Goal: Task Accomplishment & Management: Manage account settings

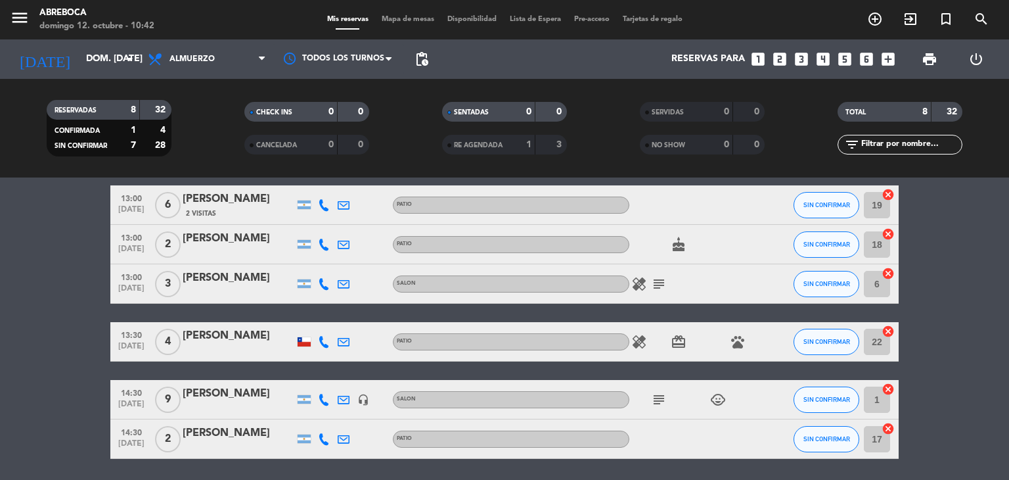
scroll to position [150, 0]
click at [976, 308] on bookings-row "12:30 [DATE] 4 [PERSON_NAME] 1 Visita SALON cake CONFIRMADA 4 cancel 12:30 [DAT…" at bounding box center [504, 273] width 1009 height 371
drag, startPoint x: 976, startPoint y: 308, endPoint x: 1008, endPoint y: 259, distance: 58.7
click at [1008, 259] on bookings-row "12:30 [DATE] 4 [PERSON_NAME] 1 Visita SALON cake CONFIRMADA 4 cancel 12:30 [DAT…" at bounding box center [504, 273] width 1009 height 371
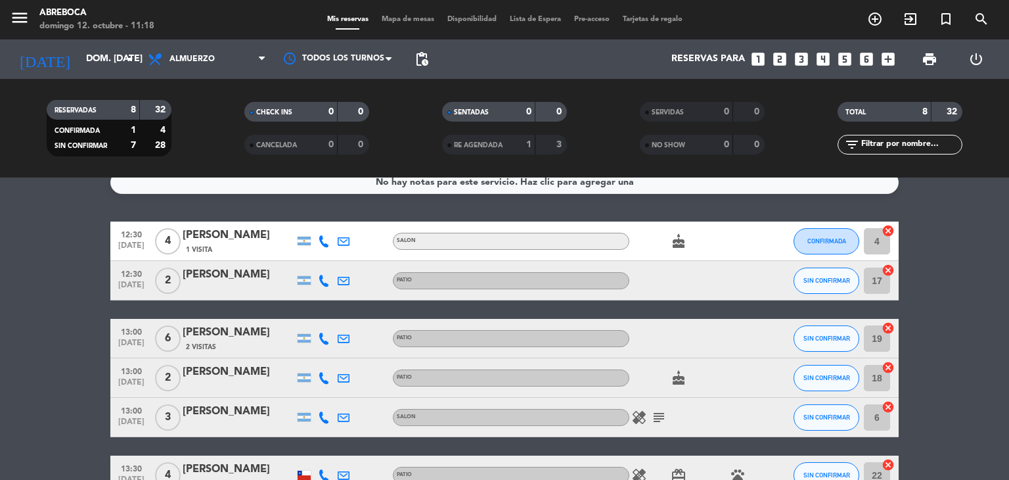
scroll to position [0, 0]
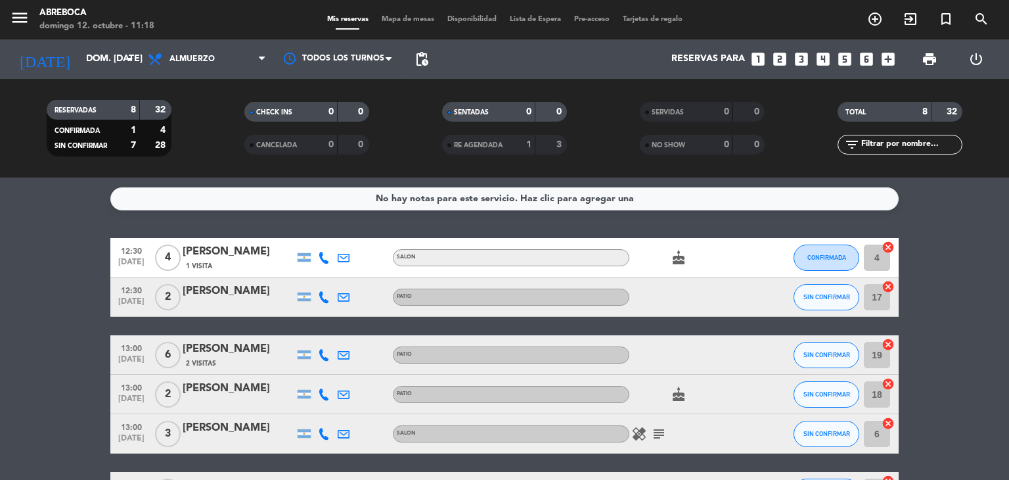
click at [677, 261] on icon "cake" at bounding box center [679, 258] width 16 height 16
click at [684, 397] on icon "cake" at bounding box center [679, 394] width 16 height 16
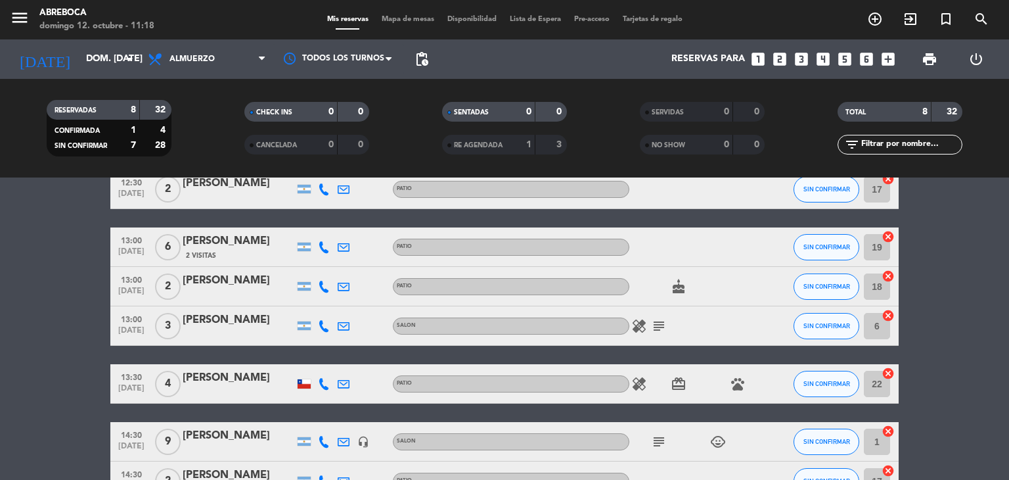
scroll to position [116, 0]
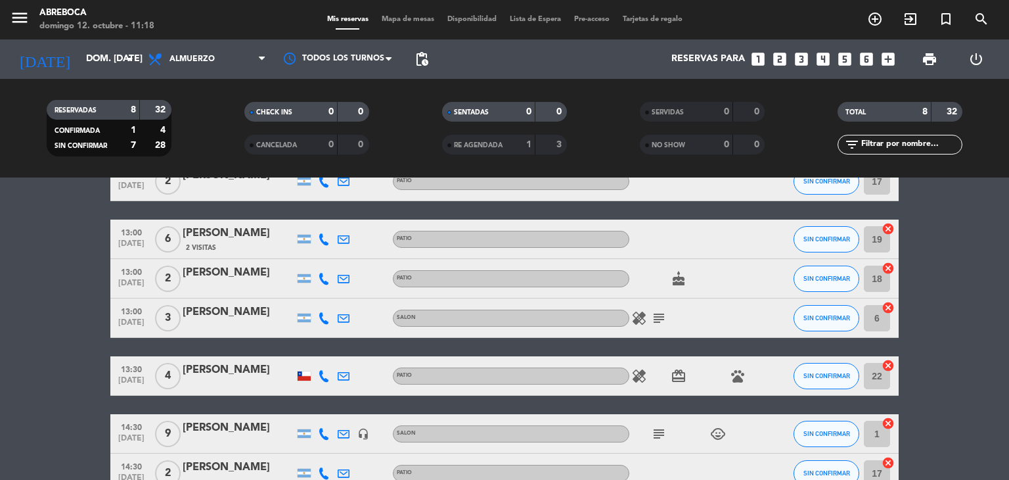
click at [654, 319] on icon "subject" at bounding box center [659, 318] width 16 height 16
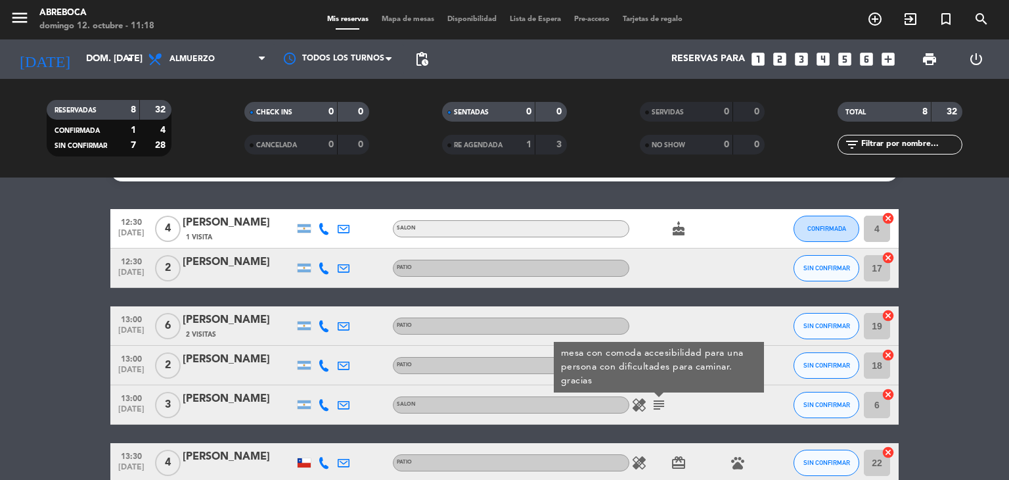
scroll to position [23, 0]
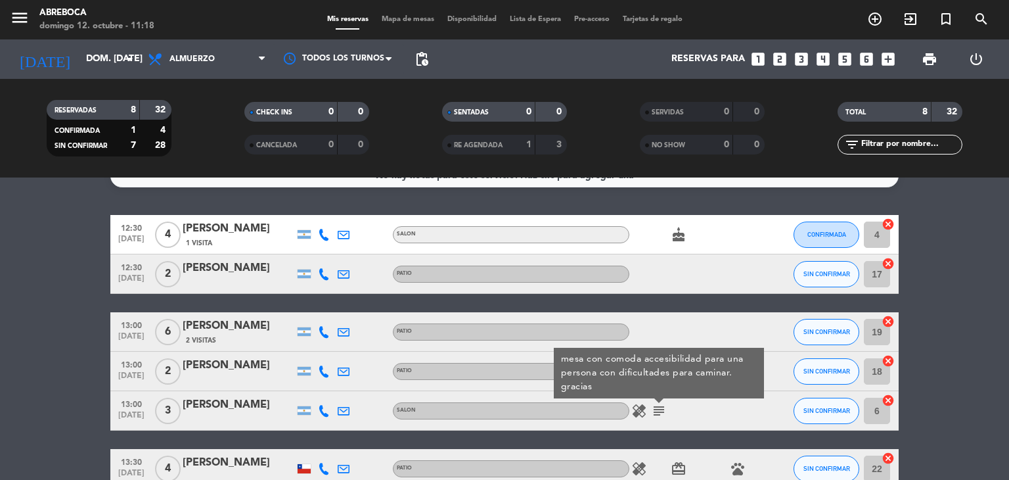
click at [725, 430] on div "13:00 [DATE] 3 [PERSON_NAME] dymensztein SALON healing subject mesa con comoda …" at bounding box center [504, 410] width 788 height 39
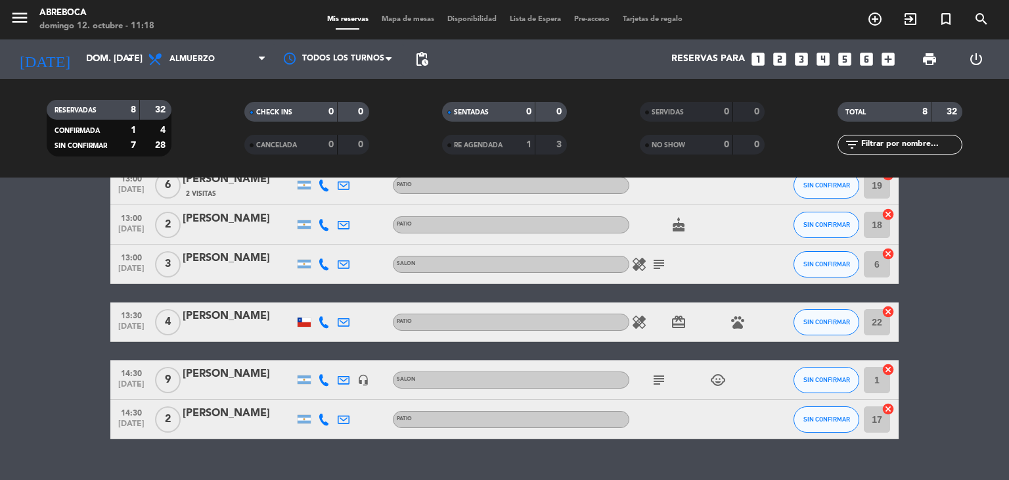
scroll to position [170, 0]
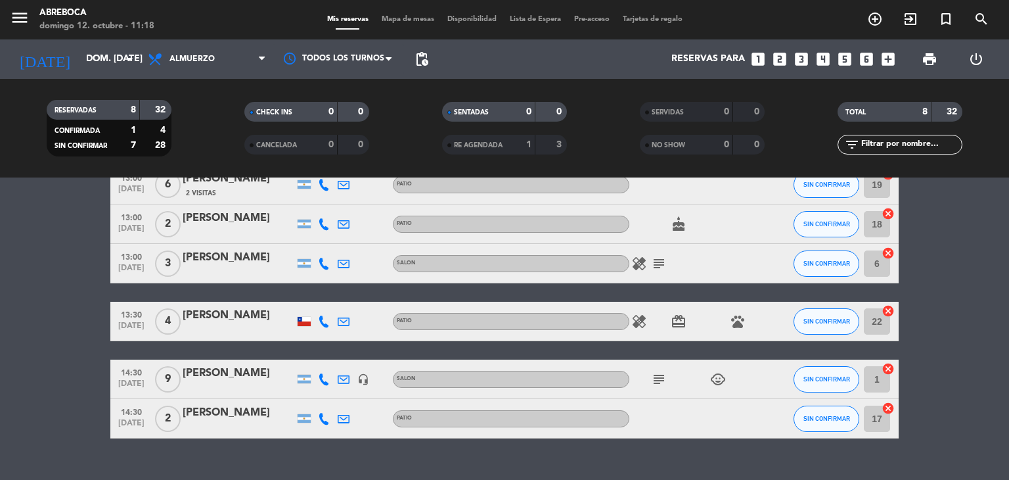
click at [660, 380] on icon "subject" at bounding box center [659, 379] width 16 height 16
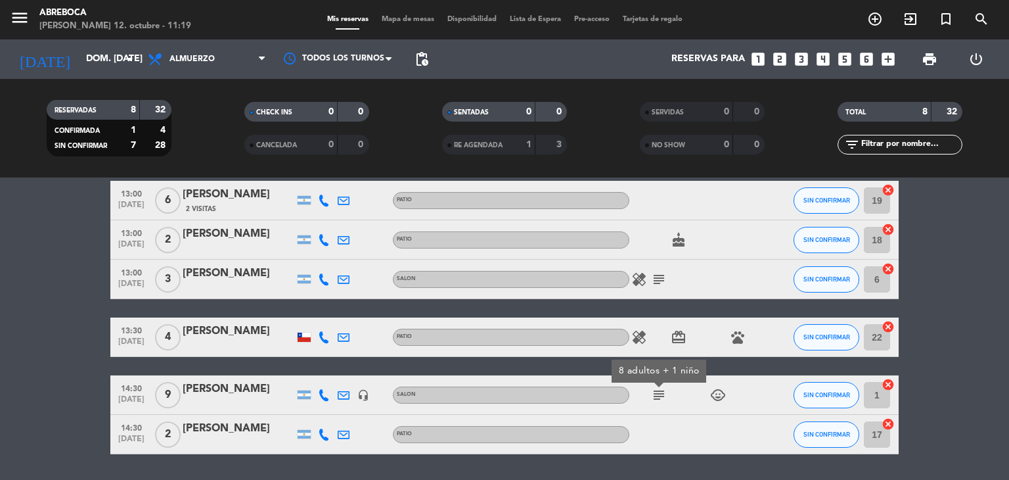
scroll to position [187, 0]
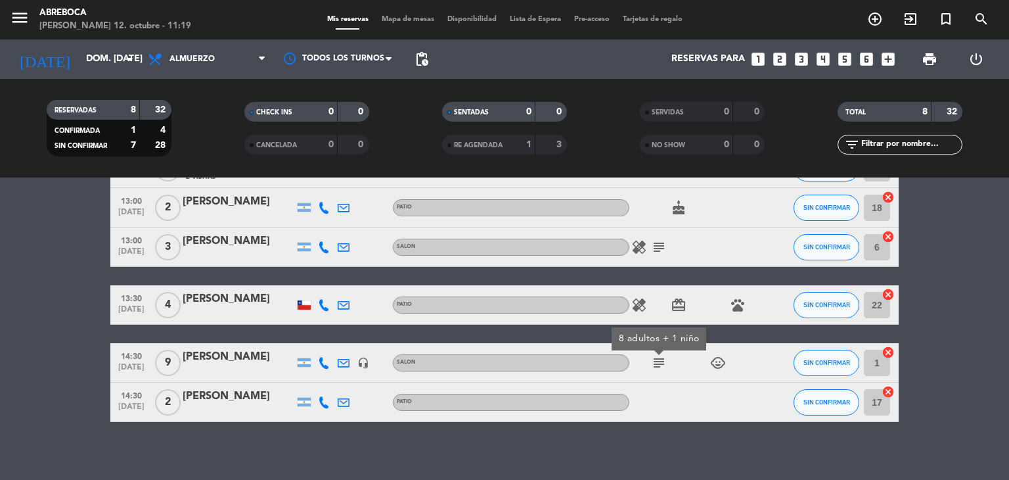
click at [723, 360] on icon "child_care" at bounding box center [718, 363] width 16 height 16
click at [738, 309] on icon "pets" at bounding box center [738, 305] width 16 height 16
click at [631, 306] on icon "healing" at bounding box center [639, 305] width 16 height 16
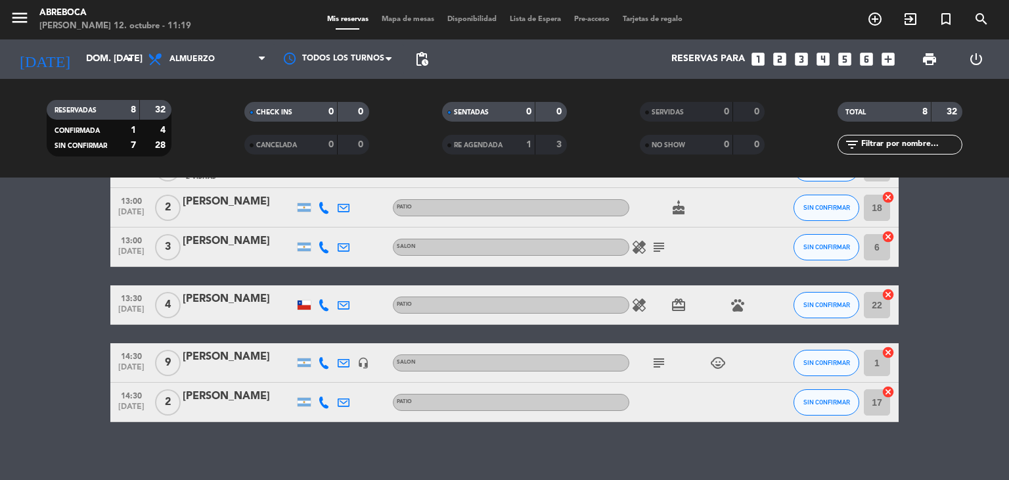
click at [640, 240] on icon "healing" at bounding box center [639, 247] width 16 height 16
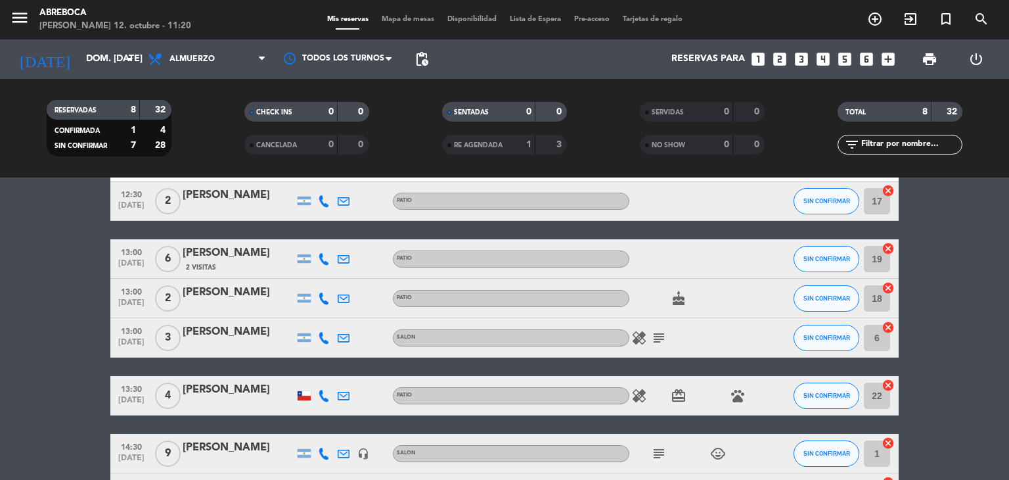
scroll to position [97, 0]
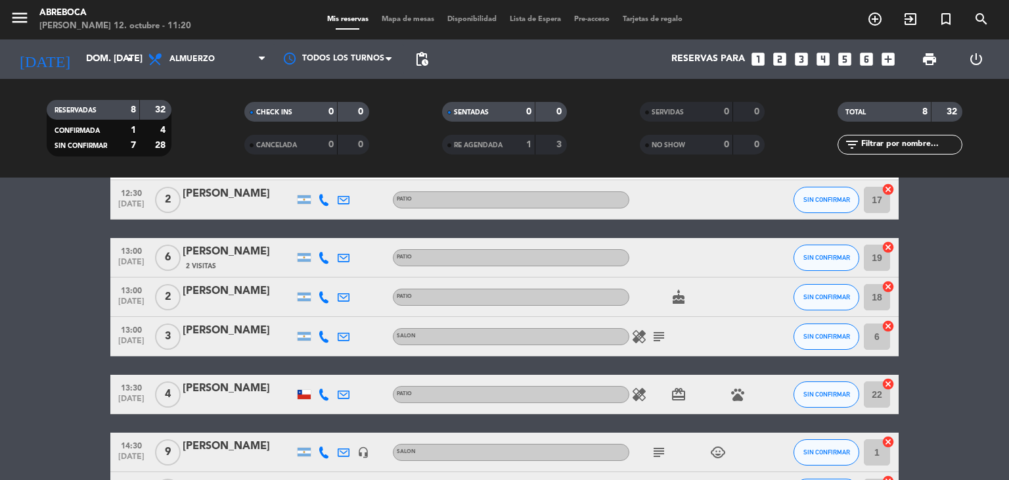
click at [657, 450] on icon "subject" at bounding box center [659, 452] width 16 height 16
click at [654, 332] on icon "subject" at bounding box center [659, 336] width 16 height 16
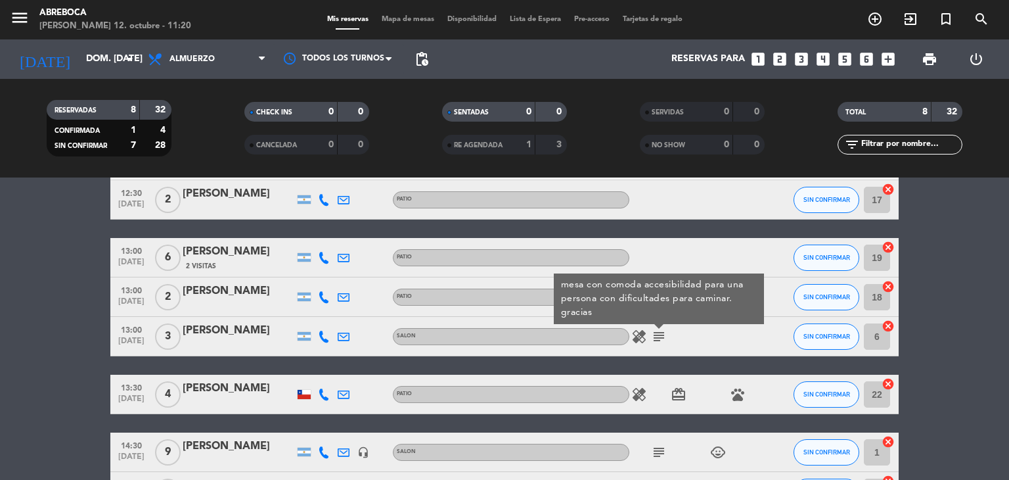
click at [654, 332] on icon "subject" at bounding box center [659, 336] width 16 height 16
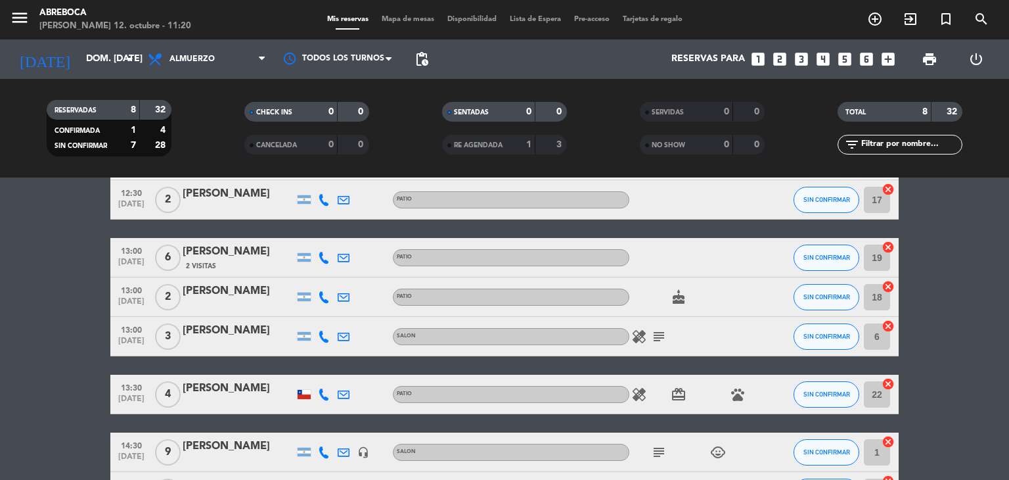
click at [638, 401] on icon "healing" at bounding box center [639, 394] width 16 height 16
click at [639, 329] on icon "healing" at bounding box center [639, 336] width 16 height 16
click at [639, 329] on div at bounding box center [639, 327] width 9 height 5
click at [675, 392] on icon "card_giftcard" at bounding box center [679, 394] width 16 height 16
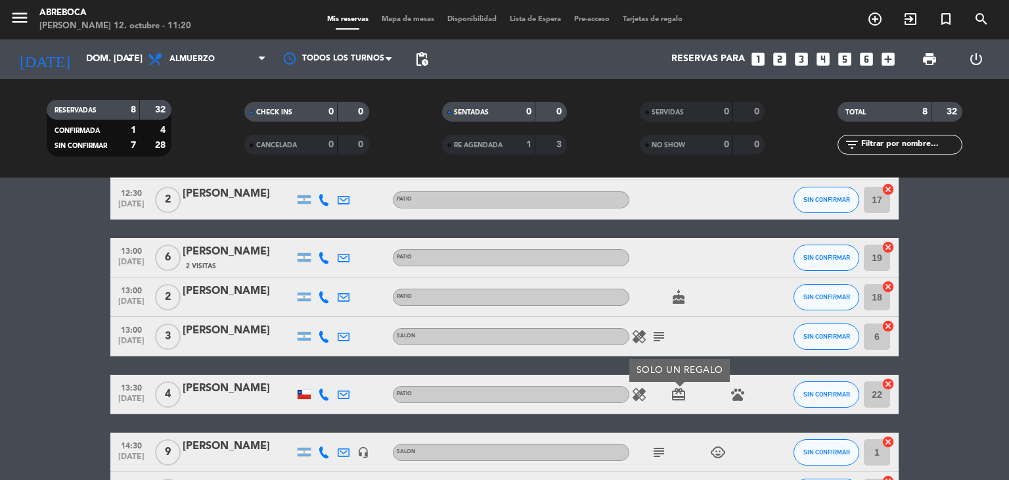
click at [675, 392] on icon "card_giftcard" at bounding box center [679, 394] width 16 height 16
click at [737, 394] on icon "pets" at bounding box center [738, 394] width 16 height 16
click at [717, 456] on icon "child_care" at bounding box center [718, 452] width 16 height 16
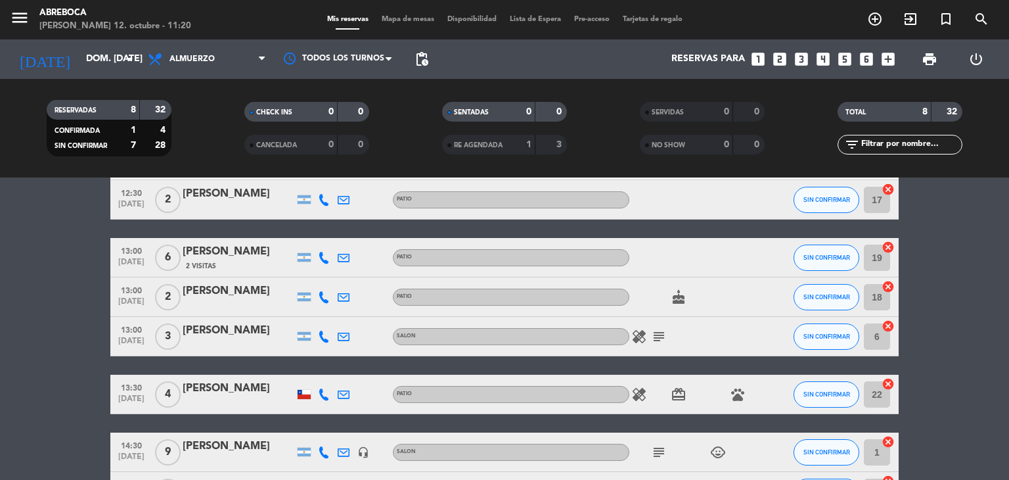
click at [677, 300] on icon "cake" at bounding box center [679, 297] width 16 height 16
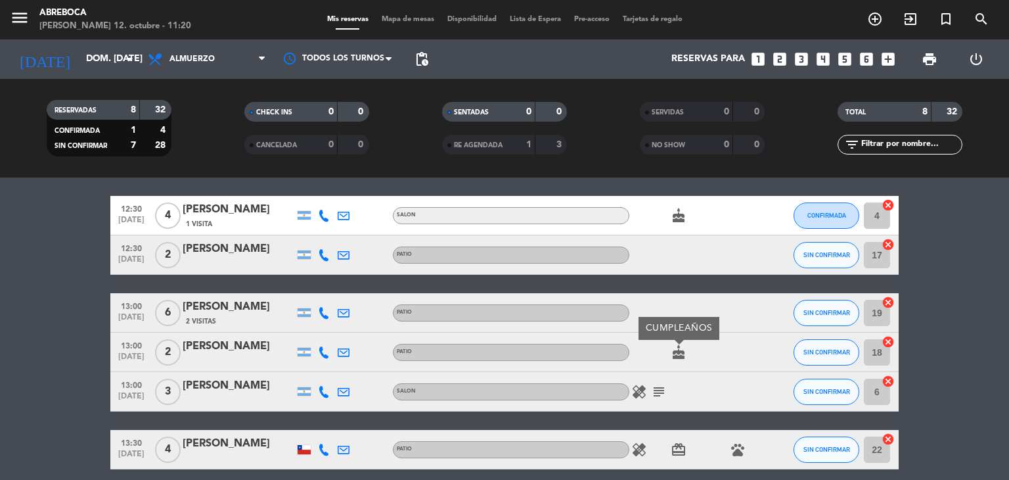
scroll to position [0, 0]
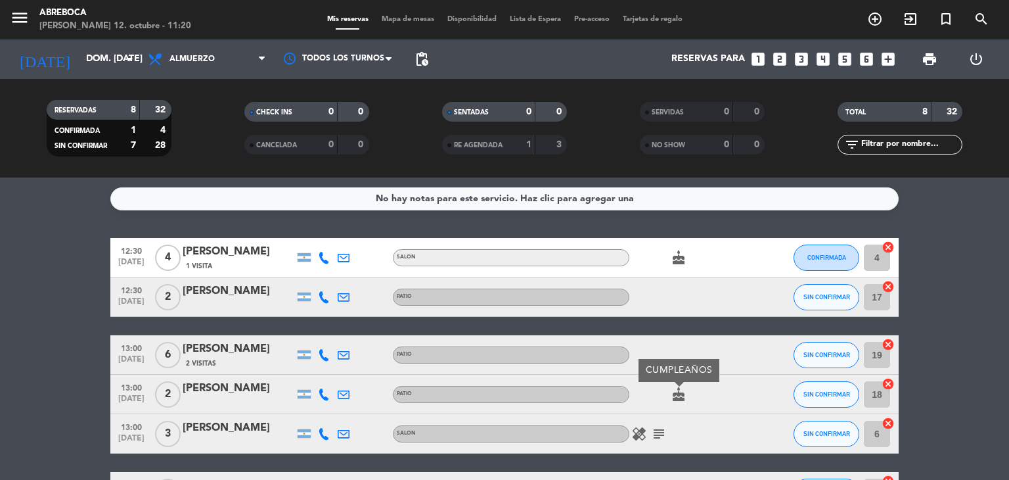
click at [677, 246] on div "cake" at bounding box center [688, 257] width 118 height 39
click at [677, 256] on icon "cake" at bounding box center [679, 258] width 16 height 16
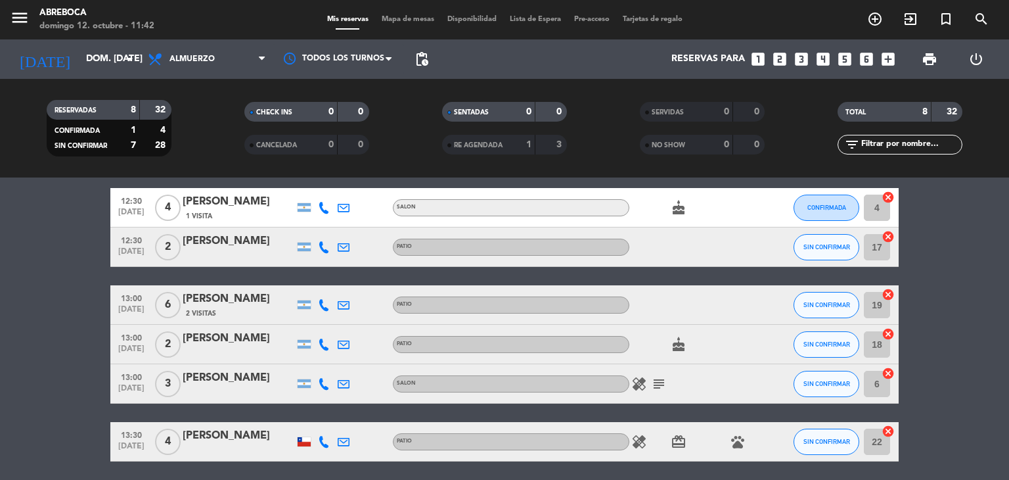
scroll to position [53, 0]
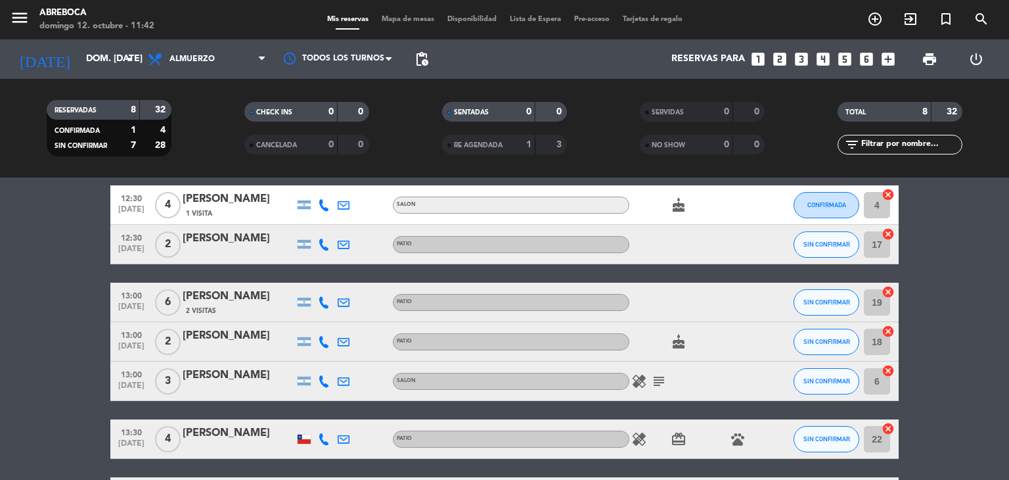
click at [891, 279] on div "12:30 [DATE] 4 [PERSON_NAME] 1 Visita SALON cake CONFIRMADA 4 cancel 12:30 [DAT…" at bounding box center [504, 370] width 788 height 371
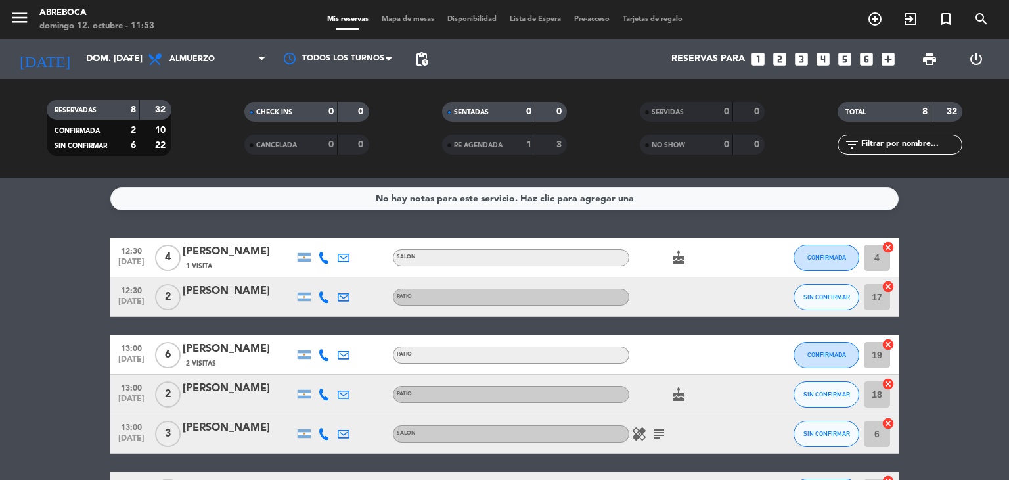
scroll to position [194, 0]
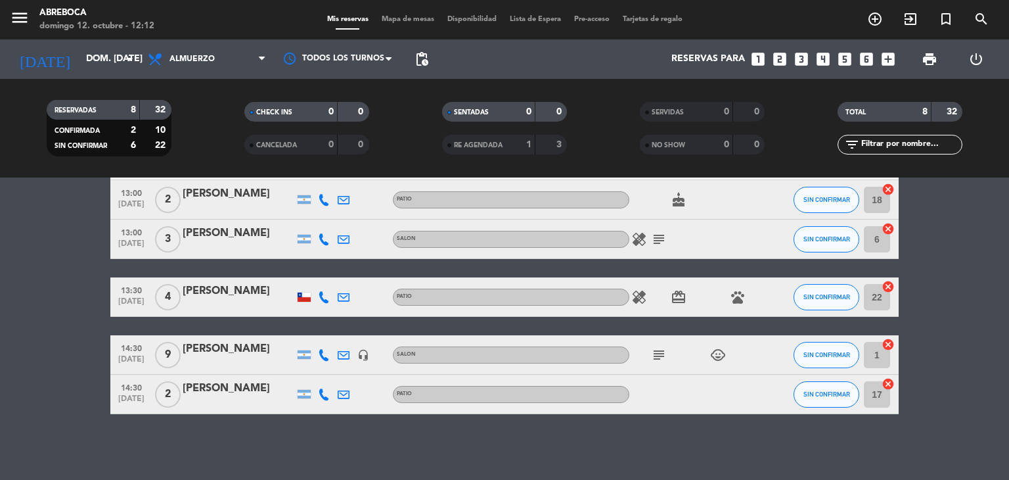
click at [45, 319] on bookings-row "12:30 [DATE] 4 [PERSON_NAME] 1 Visita SALON cake CONFIRMADA 4 cancel 12:30 [DAT…" at bounding box center [504, 228] width 1009 height 371
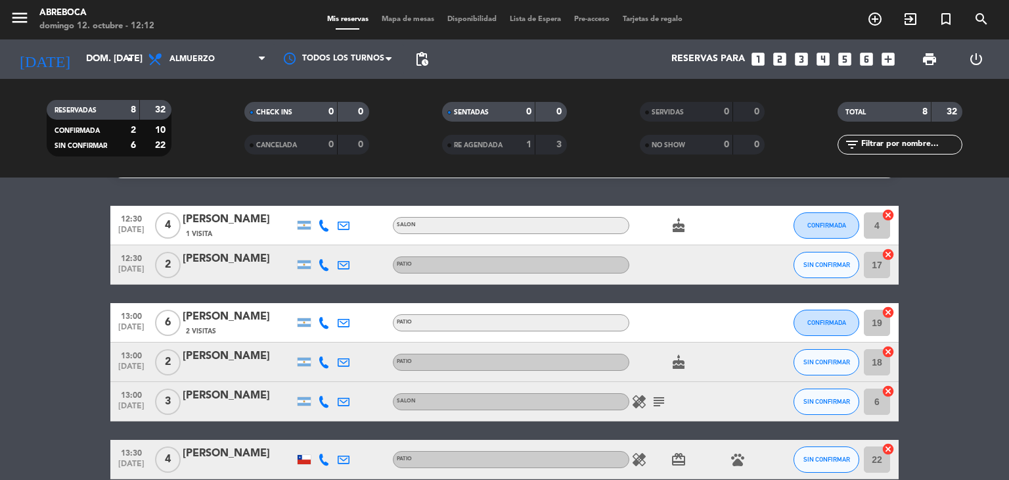
scroll to position [0, 0]
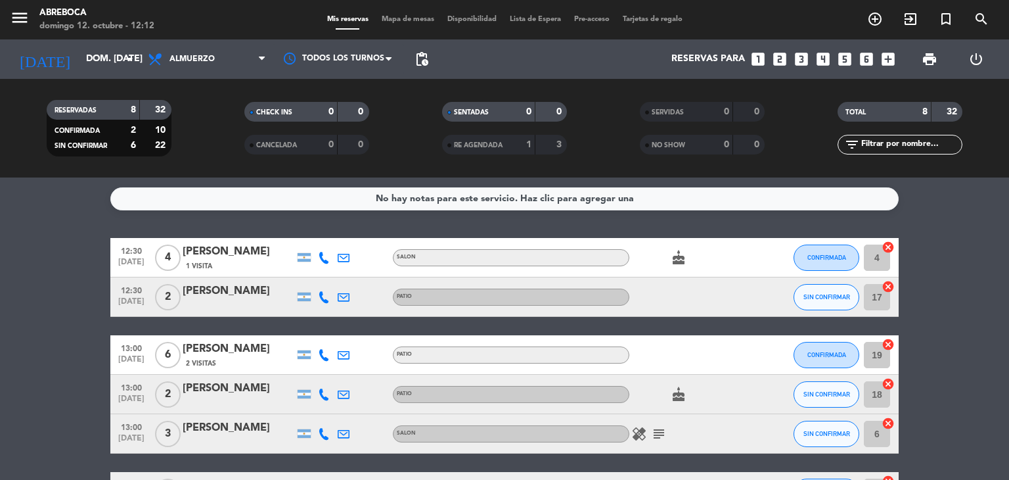
click at [45, 319] on bookings-row "12:30 [DATE] 4 [PERSON_NAME] 1 Visita SALON cake CONFIRMADA 4 cancel 12:30 [DAT…" at bounding box center [504, 423] width 1009 height 371
click at [674, 261] on icon "cake" at bounding box center [679, 258] width 16 height 16
click at [985, 325] on bookings-row "12:30 [DATE] 4 [PERSON_NAME] 1 Visita SALON cake CUMPLEAÑOS CONFIRMADA 4 cancel…" at bounding box center [504, 423] width 1009 height 371
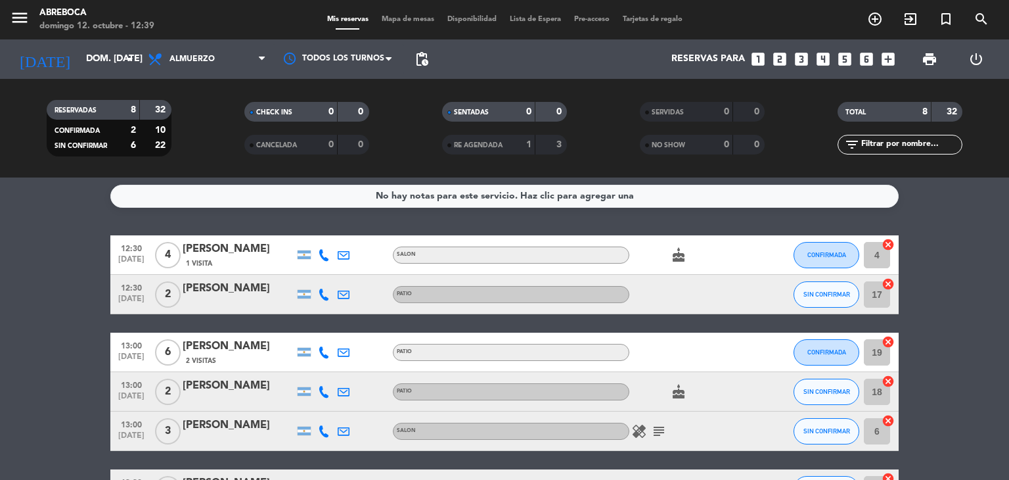
scroll to position [4, 0]
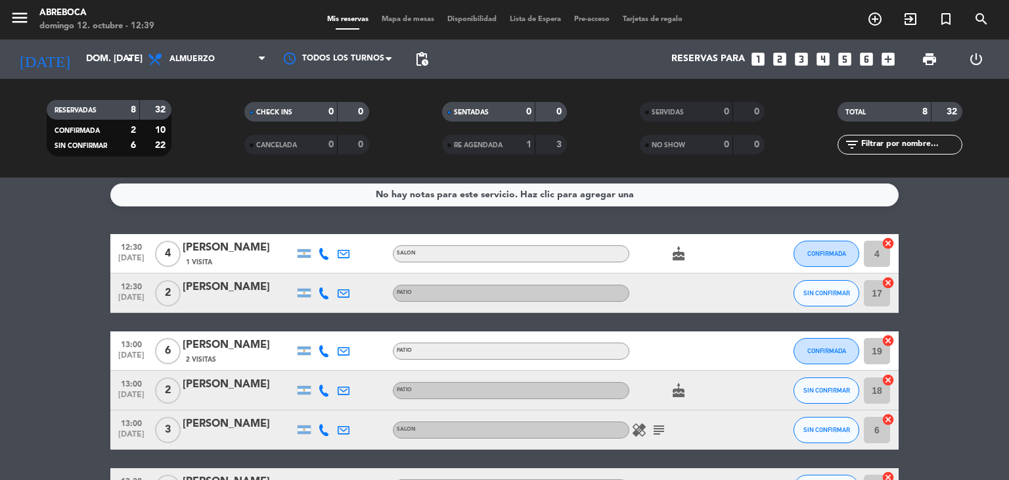
drag, startPoint x: 87, startPoint y: 351, endPoint x: 104, endPoint y: 282, distance: 70.4
click at [104, 282] on bookings-row "12:30 [DATE] 4 [PERSON_NAME] 1 Visita SALON cake CONFIRMADA 4 cancel 12:30 [DAT…" at bounding box center [504, 419] width 1009 height 371
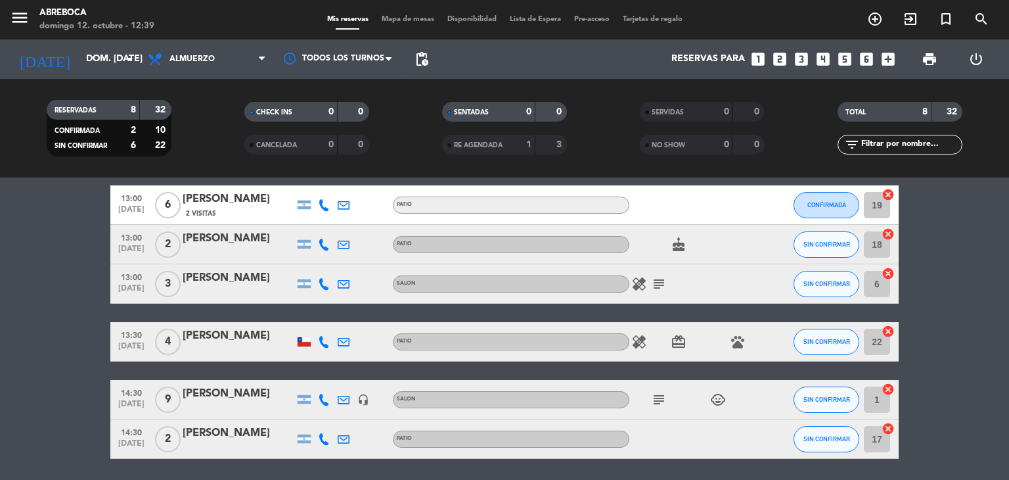
scroll to position [129, 0]
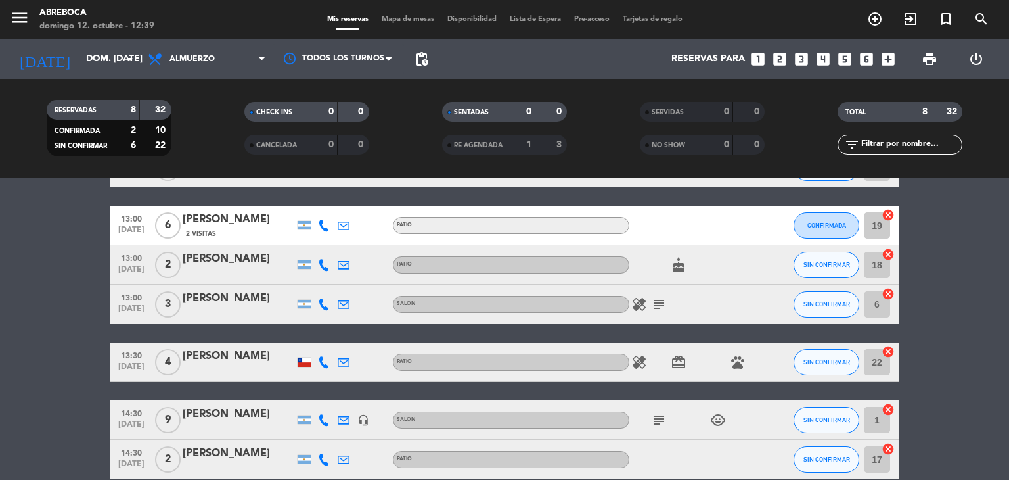
drag, startPoint x: 104, startPoint y: 282, endPoint x: 79, endPoint y: 296, distance: 28.8
click at [79, 296] on bookings-row "12:30 [DATE] 4 [PERSON_NAME] 1 Visita SALON cake CONFIRMADA 4 cancel 12:30 [DAT…" at bounding box center [504, 293] width 1009 height 371
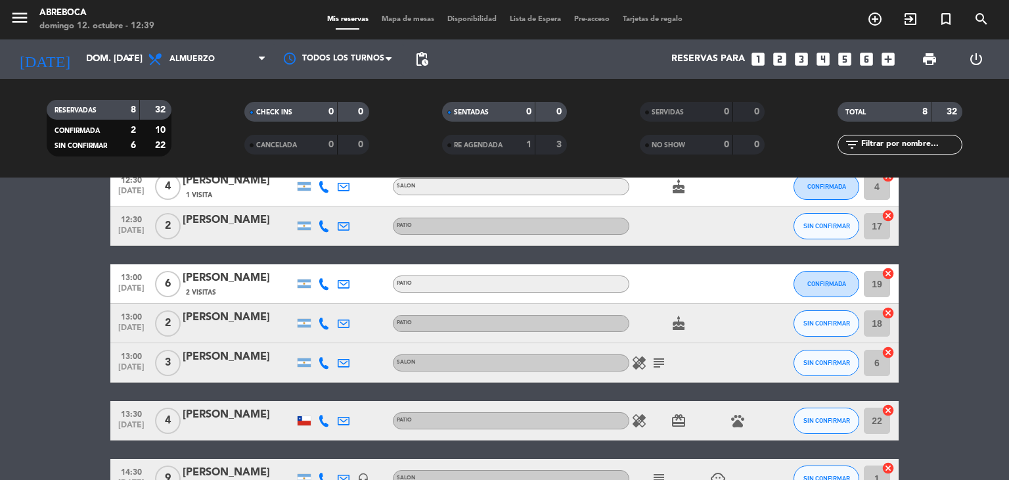
scroll to position [63, 0]
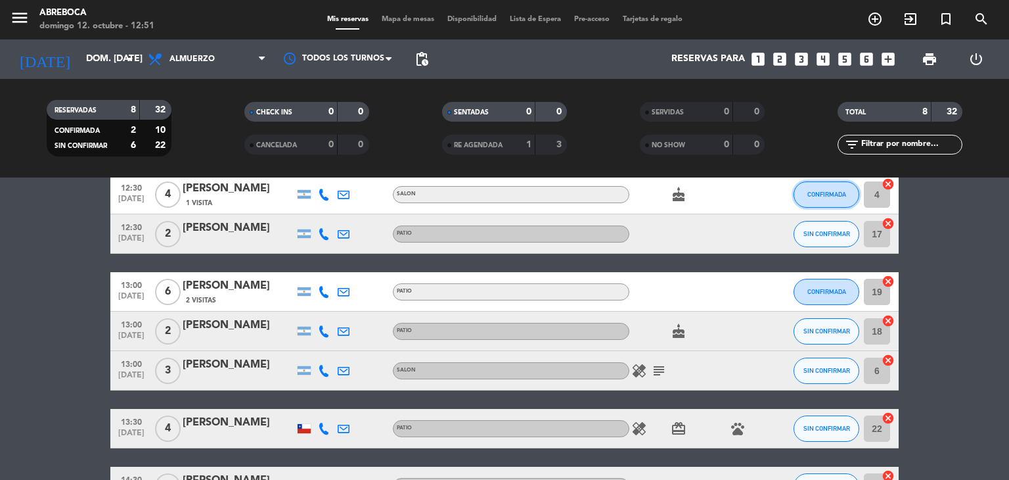
click at [817, 195] on span "CONFIRMADA" at bounding box center [826, 194] width 39 height 7
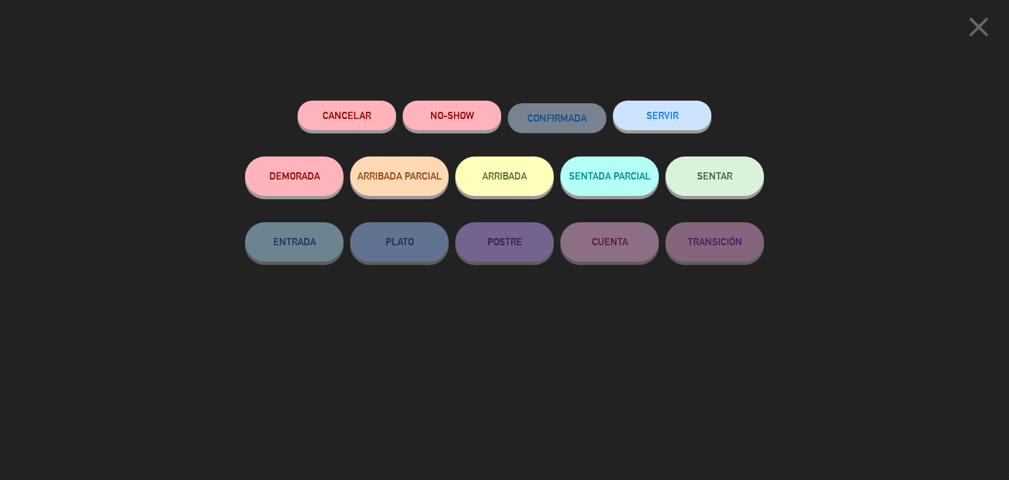
click at [670, 122] on button "SERVIR" at bounding box center [662, 116] width 99 height 30
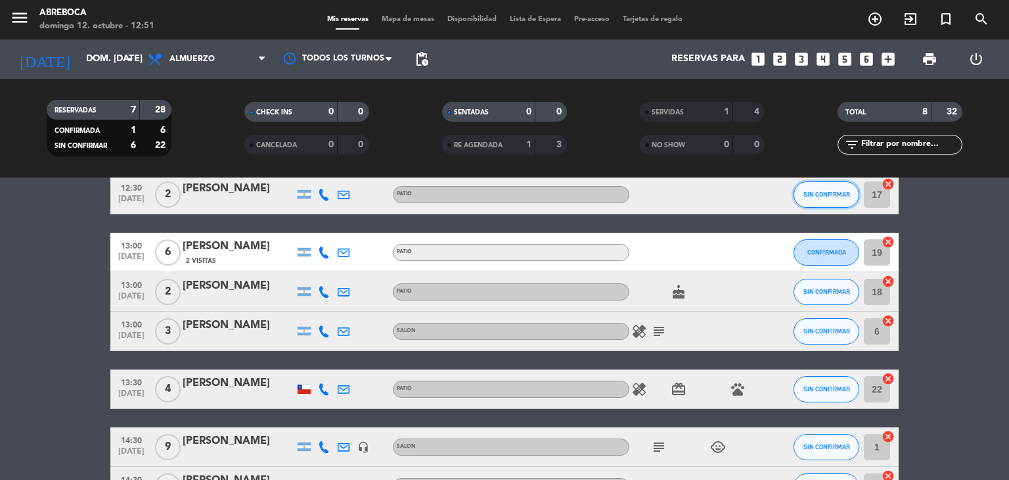
click at [817, 194] on span "SIN CONFIRMAR" at bounding box center [826, 194] width 47 height 7
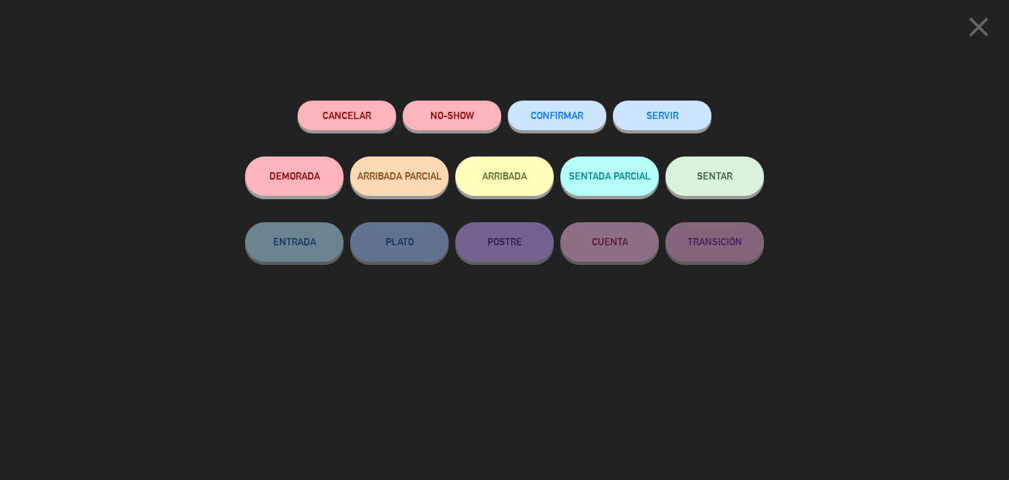
click at [673, 107] on button "SERVIR" at bounding box center [662, 116] width 99 height 30
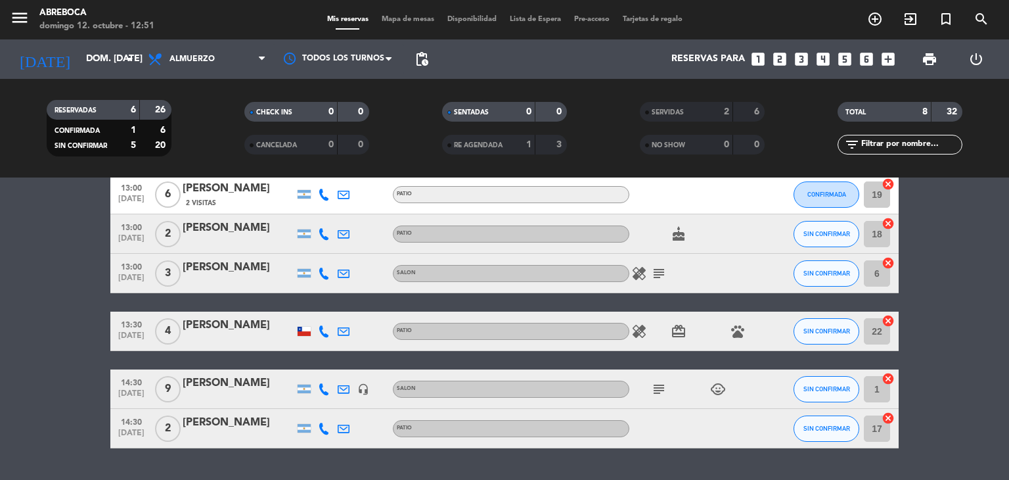
click at [954, 252] on bookings-row "13:00 [DATE] 6 [PERSON_NAME] 2 Visitas PATIO CONFIRMADA 19 cancel 13:00 [DATE] …" at bounding box center [504, 311] width 1009 height 273
click at [962, 327] on bookings-row "13:00 [DATE] 6 [PERSON_NAME] 2 Visitas PATIO CONFIRMADA 19 cancel 13:00 [DATE] …" at bounding box center [504, 311] width 1009 height 273
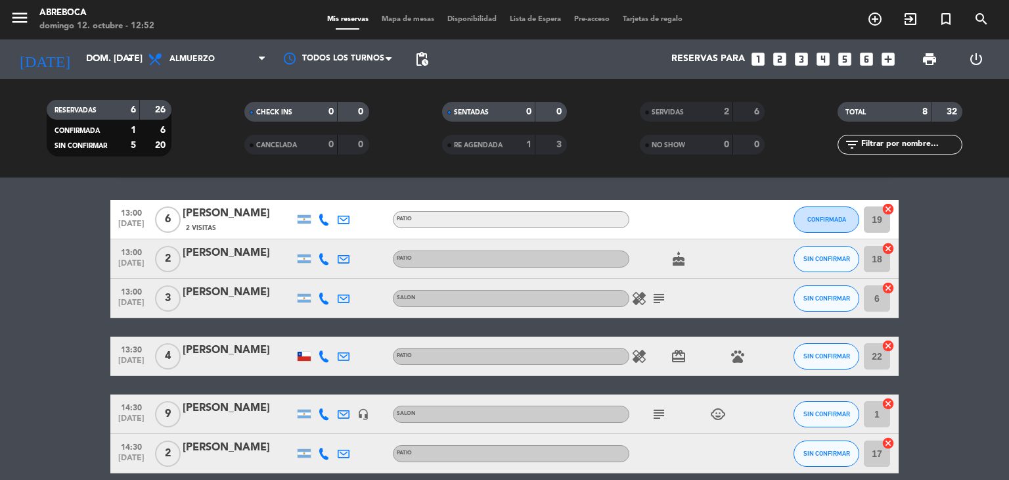
scroll to position [37, 0]
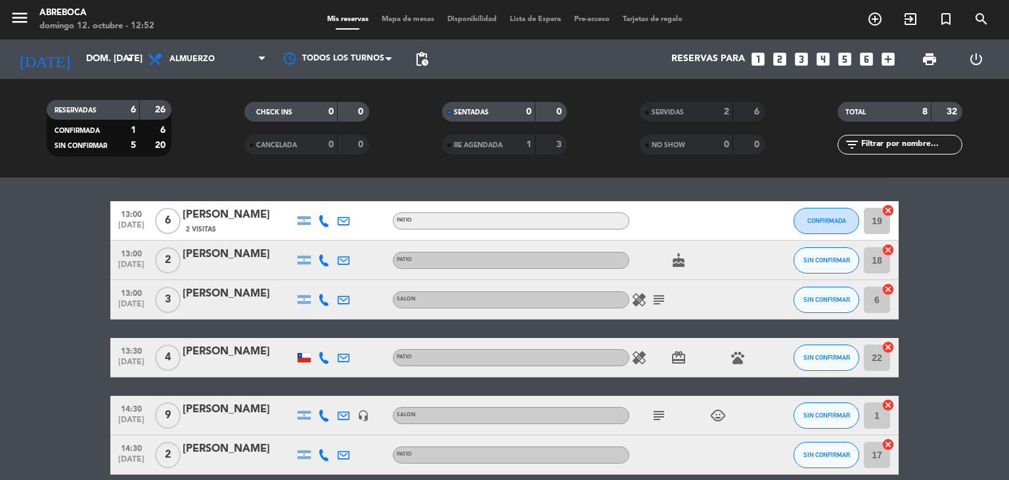
click at [945, 361] on bookings-row "13:00 [DATE] 6 [PERSON_NAME] 2 Visitas PATIO CONFIRMADA 19 cancel 13:00 [DATE] …" at bounding box center [504, 337] width 1009 height 273
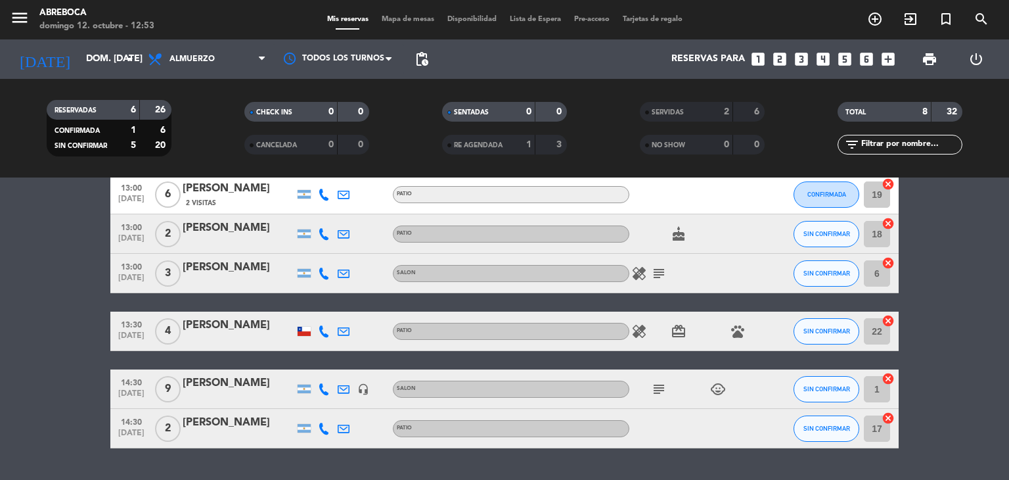
click at [928, 395] on bookings-row "13:00 [DATE] 6 [PERSON_NAME] 2 Visitas PATIO CONFIRMADA 19 cancel 13:00 [DATE] …" at bounding box center [504, 311] width 1009 height 273
click at [945, 319] on bookings-row "13:00 [DATE] 6 [PERSON_NAME] 2 Visitas PATIO CONFIRMADA 19 cancel 13:00 [DATE] …" at bounding box center [504, 311] width 1009 height 273
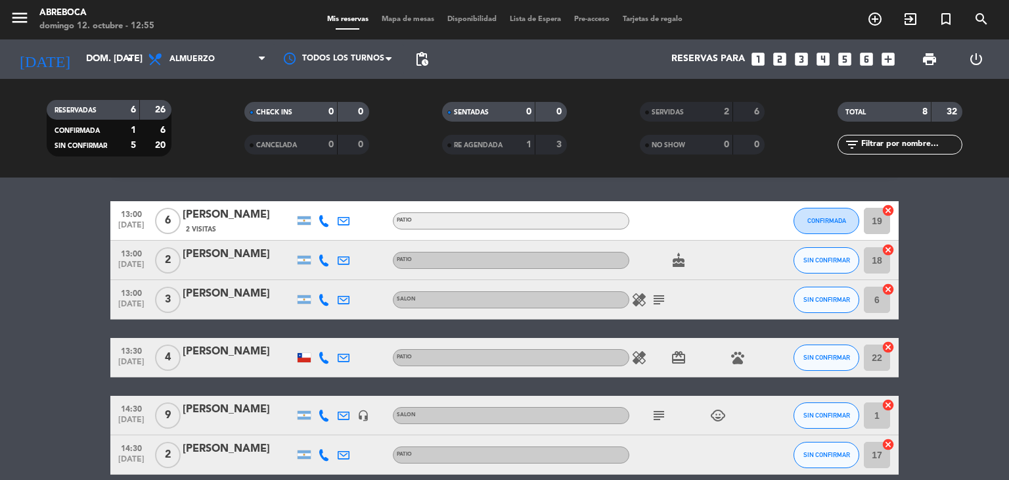
scroll to position [11, 0]
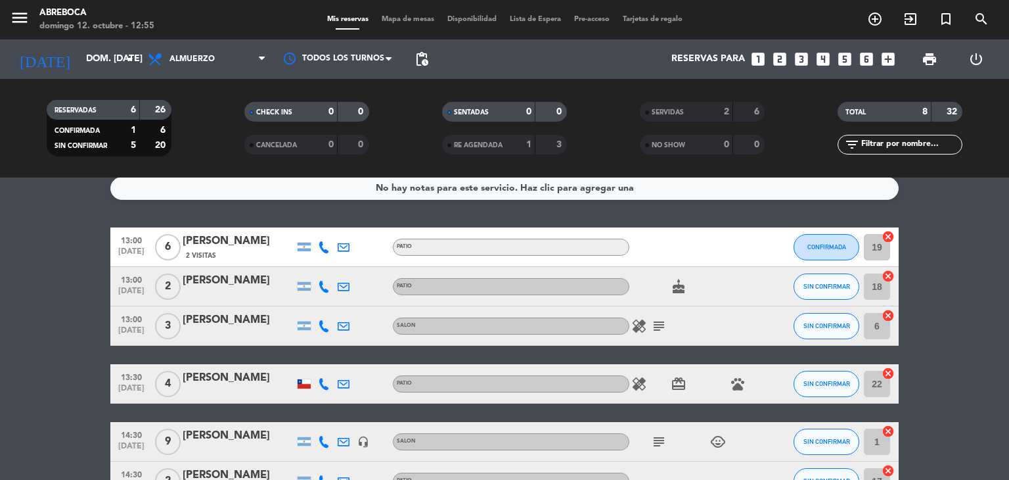
click at [925, 351] on bookings-row "13:00 [DATE] 6 [PERSON_NAME] 2 Visitas PATIO CONFIRMADA 19 cancel 13:00 [DATE] …" at bounding box center [504, 363] width 1009 height 273
click at [951, 346] on bookings-row "13:00 [DATE] 6 [PERSON_NAME] 2 Visitas PATIO CONFIRMADA 19 cancel 13:00 [DATE] …" at bounding box center [504, 363] width 1009 height 273
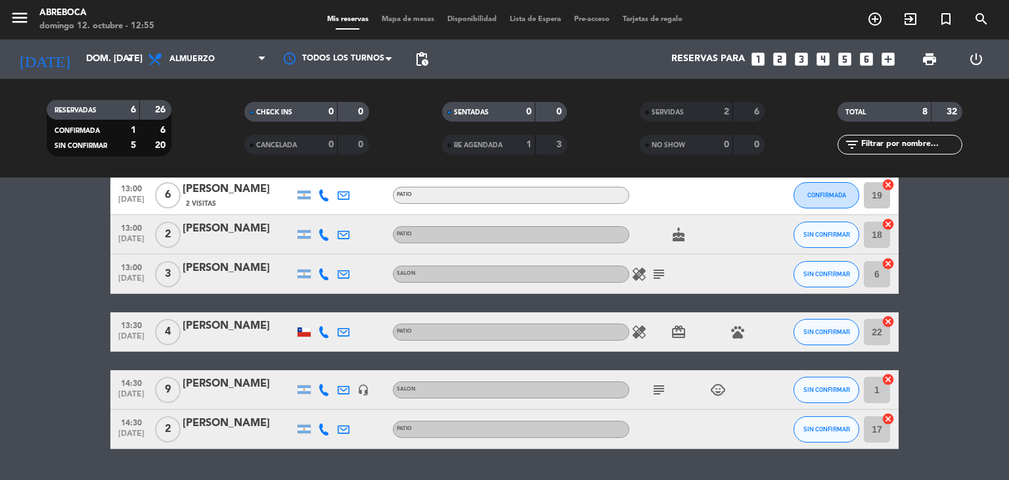
scroll to position [63, 0]
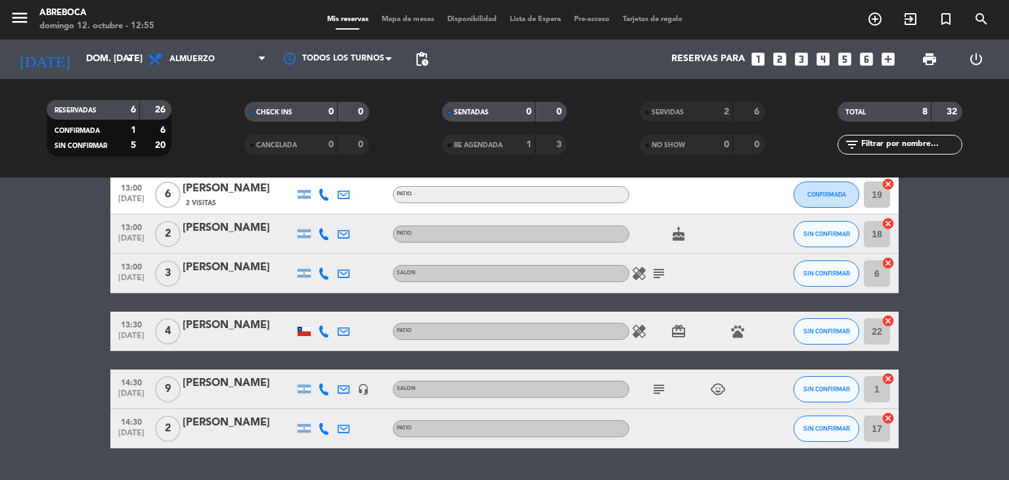
click at [934, 338] on bookings-row "13:00 [DATE] 6 [PERSON_NAME] 2 Visitas PATIO CONFIRMADA 19 cancel 13:00 [DATE] …" at bounding box center [504, 311] width 1009 height 273
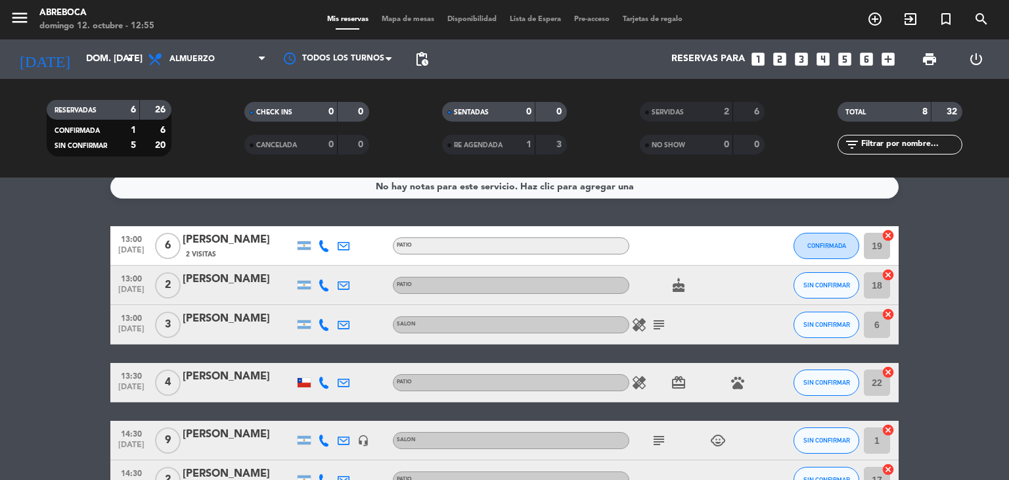
scroll to position [11, 0]
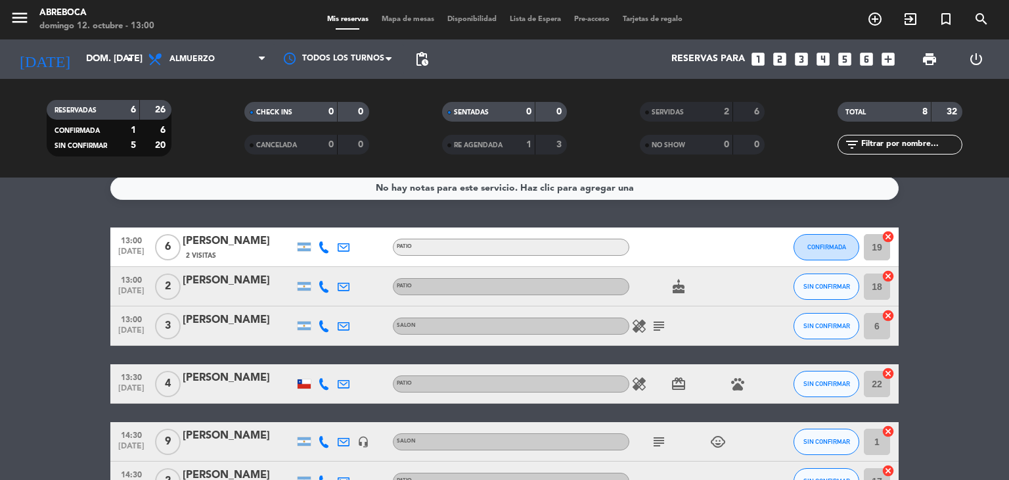
click at [941, 359] on bookings-row "13:00 [DATE] 6 [PERSON_NAME] 2 Visitas PATIO CONFIRMADA 19 cancel 13:00 [DATE] …" at bounding box center [504, 363] width 1009 height 273
click at [943, 359] on bookings-row "13:00 [DATE] 6 [PERSON_NAME] 2 Visitas PATIO CONFIRMADA 19 cancel 13:00 [DATE] …" at bounding box center [504, 363] width 1009 height 273
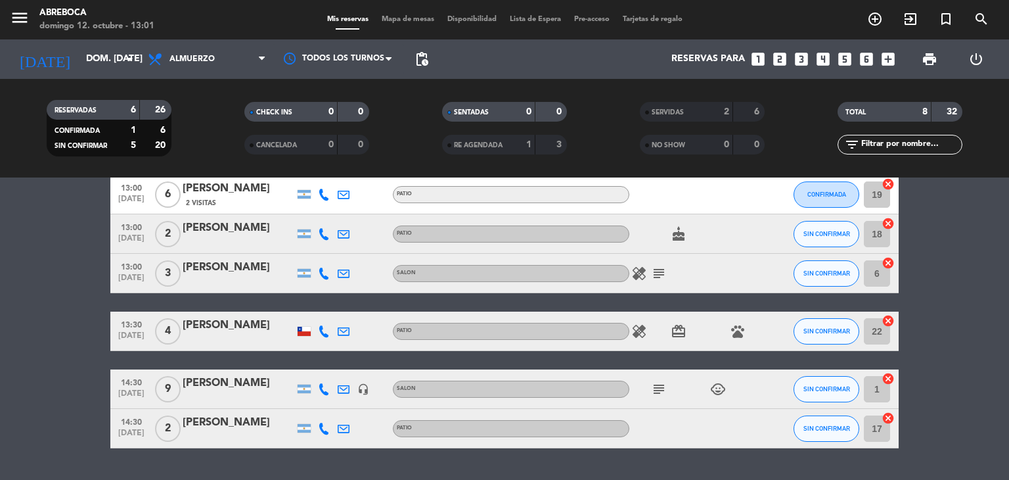
scroll to position [37, 0]
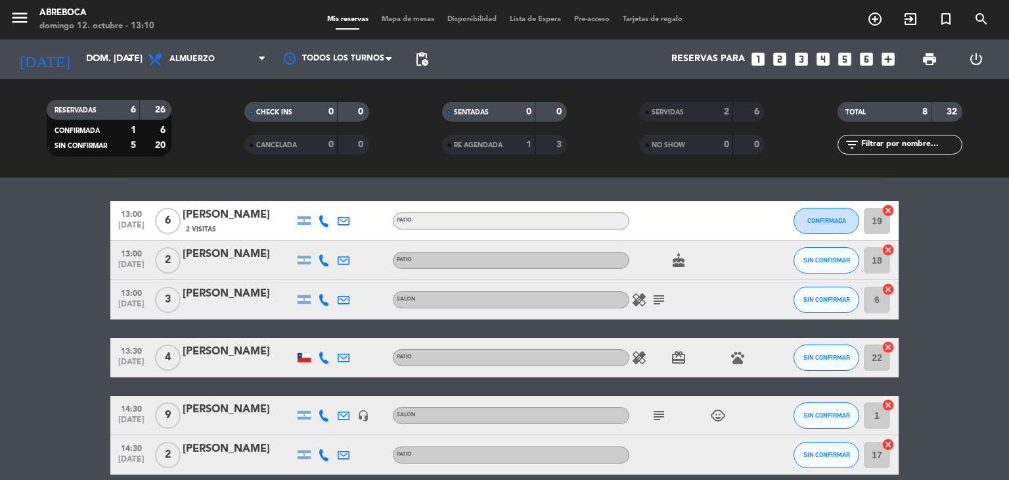
click at [656, 300] on icon "subject" at bounding box center [659, 300] width 16 height 16
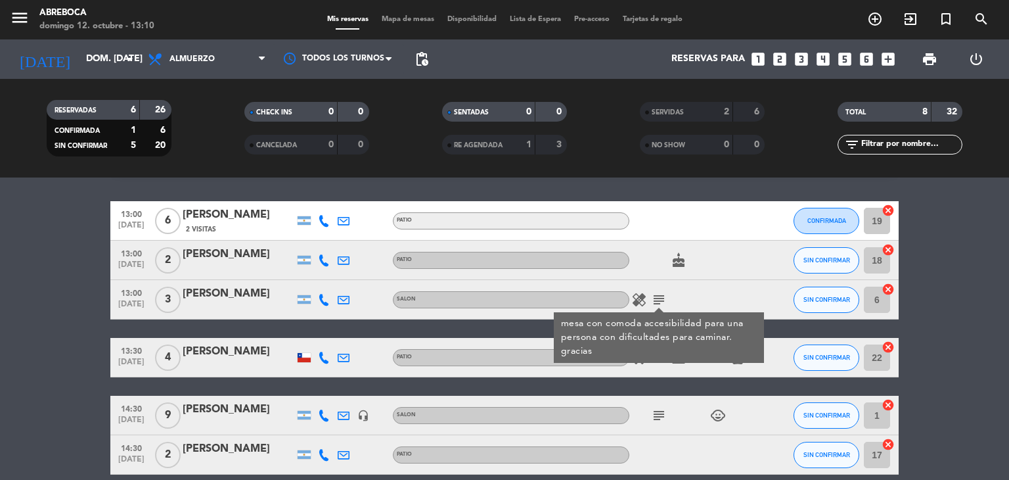
click at [954, 338] on bookings-row "13:00 [DATE] 6 [PERSON_NAME] 2 Visitas PATIO CONFIRMADA 19 cancel 13:00 [DATE] …" at bounding box center [504, 337] width 1009 height 273
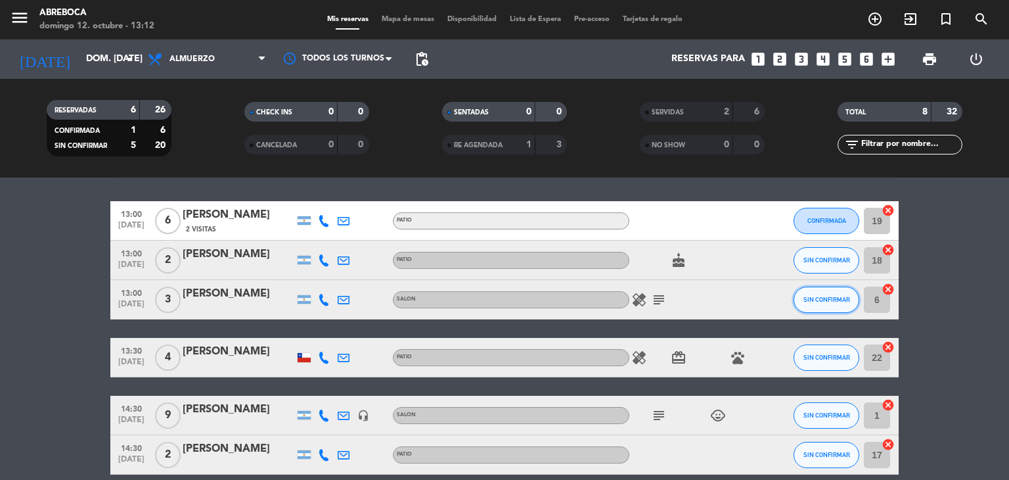
click at [823, 300] on span "SIN CONFIRMAR" at bounding box center [826, 299] width 47 height 7
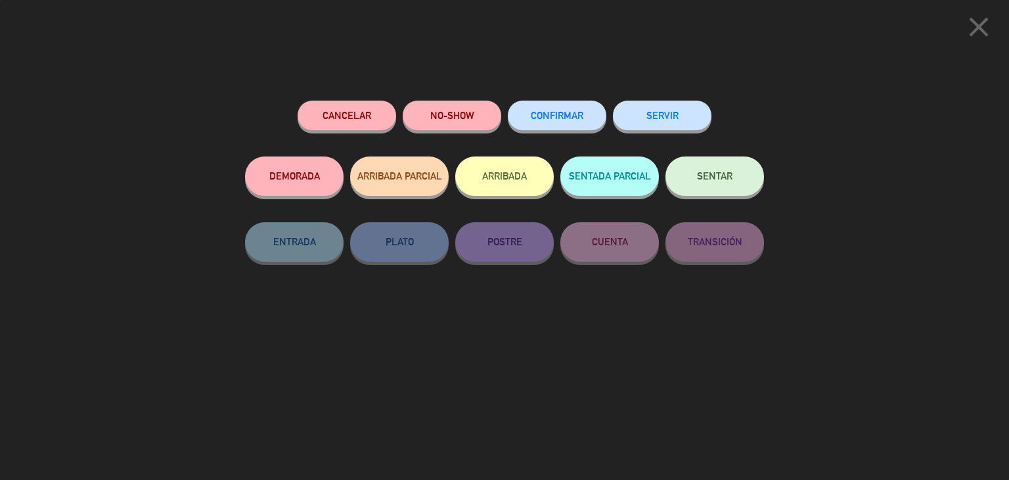
click at [667, 110] on button "SERVIR" at bounding box center [662, 116] width 99 height 30
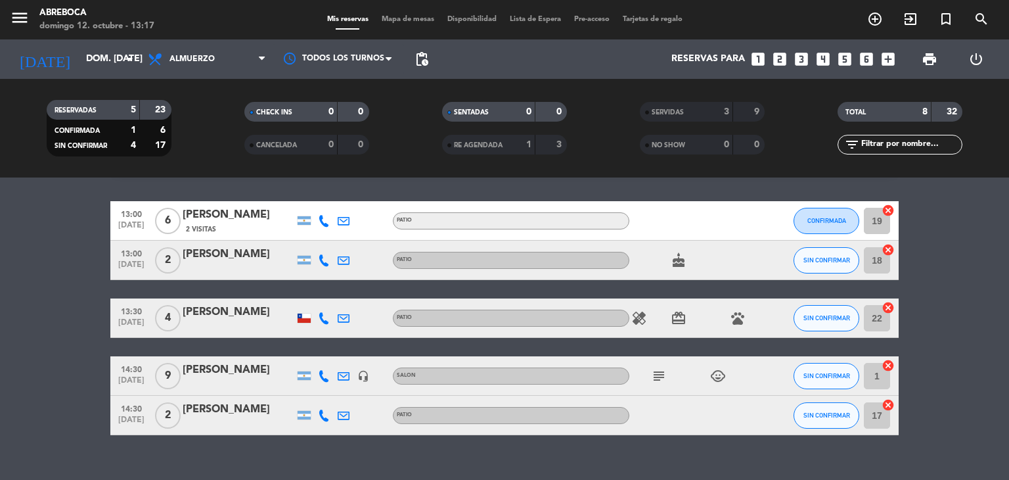
click at [323, 218] on icon at bounding box center [324, 221] width 12 height 12
click at [351, 202] on span at bounding box center [354, 199] width 11 height 11
click at [228, 293] on div "13:00 [DATE] 6 [PERSON_NAME] 2 Visitas [PHONE_NUMBER] Copiar content_paste | PA…" at bounding box center [504, 318] width 788 height 234
click at [811, 221] on span "CONFIRMADA" at bounding box center [826, 220] width 39 height 7
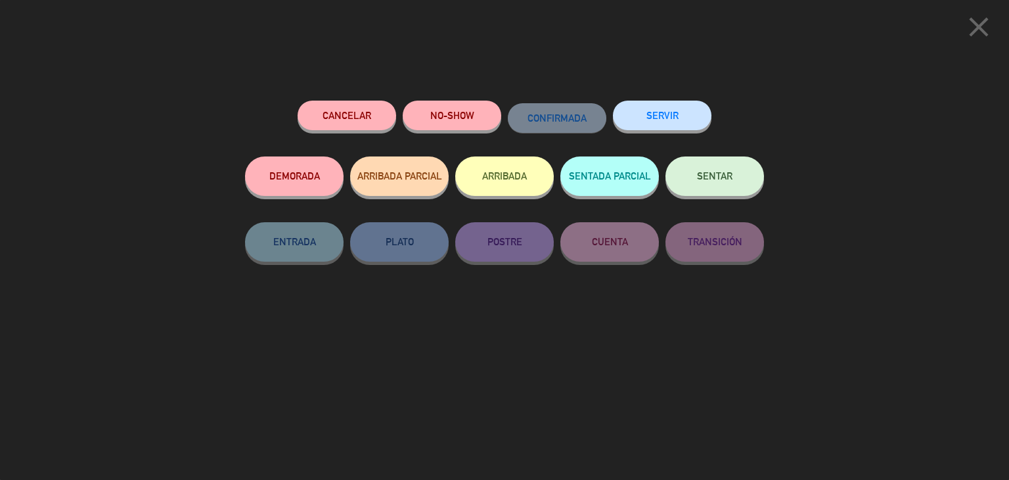
click at [986, 15] on icon "close" at bounding box center [978, 27] width 33 height 33
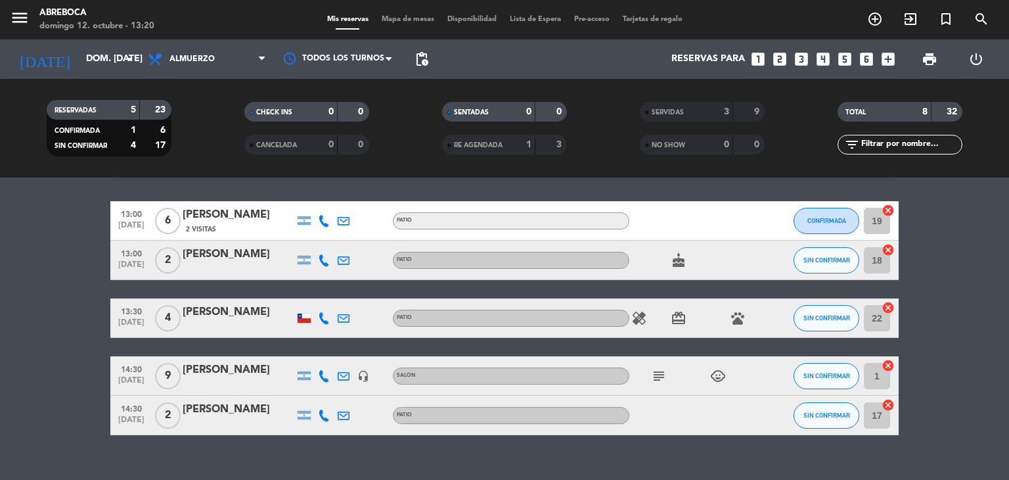
click at [365, 187] on div "No hay notas para este servicio. Haz clic para agregar una 13:00 [DATE] 6 [PERS…" at bounding box center [504, 328] width 1009 height 302
click at [322, 261] on icon at bounding box center [324, 260] width 12 height 12
click at [347, 164] on div "CHECK INS 0 0 CANCELADA 0 0" at bounding box center [307, 128] width 198 height 72
click at [320, 219] on icon at bounding box center [324, 221] width 12 height 12
click at [828, 221] on span "CONFIRMADA" at bounding box center [826, 220] width 39 height 7
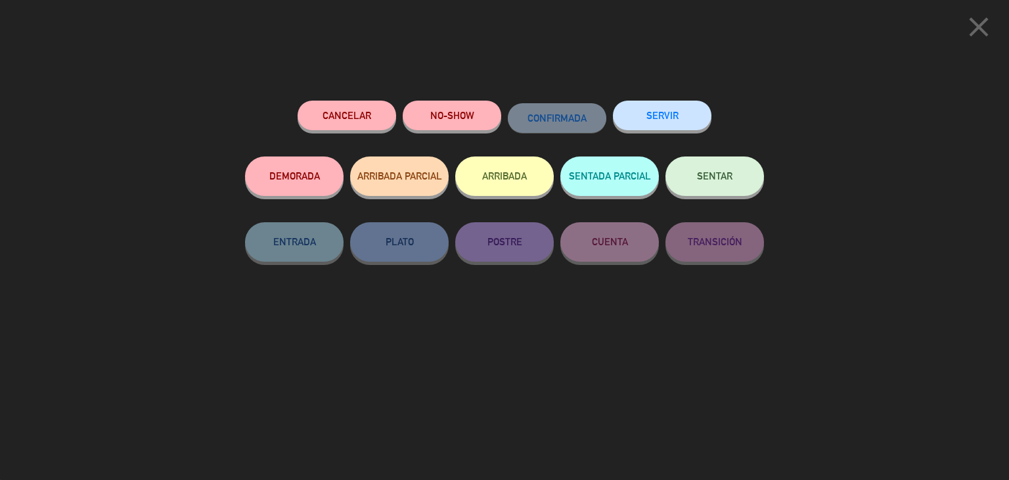
click at [355, 111] on button "Cancelar" at bounding box center [347, 116] width 99 height 30
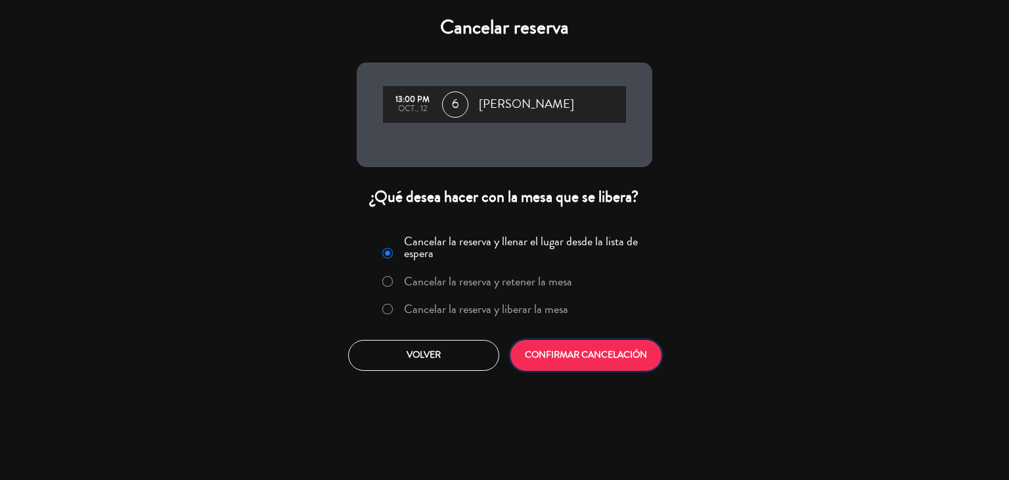
click at [583, 344] on button "CONFIRMAR CANCELACIÓN" at bounding box center [585, 355] width 151 height 31
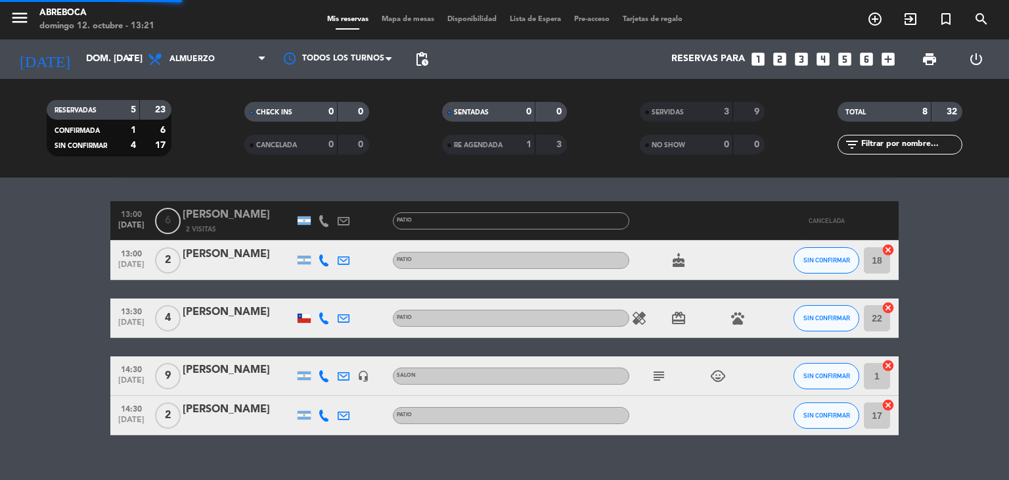
scroll to position [18, 0]
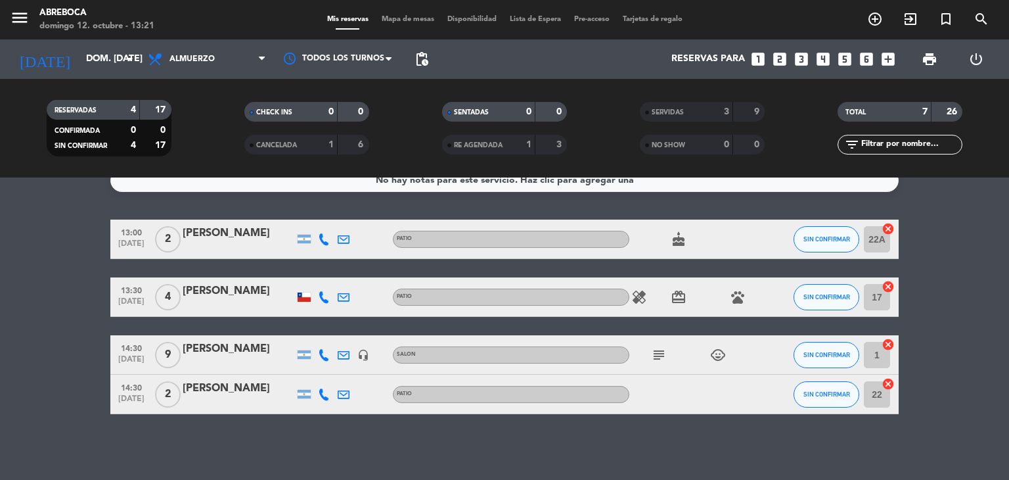
click at [322, 240] on icon at bounding box center [324, 239] width 12 height 12
click at [351, 217] on span at bounding box center [356, 217] width 11 height 11
click at [332, 428] on div "No hay notas para este servicio. Haz clic para agregar una 13:00 [DATE] 2 [PERS…" at bounding box center [504, 328] width 1009 height 302
click at [736, 296] on icon "pets" at bounding box center [738, 297] width 16 height 16
click at [675, 296] on icon "card_giftcard" at bounding box center [679, 297] width 16 height 16
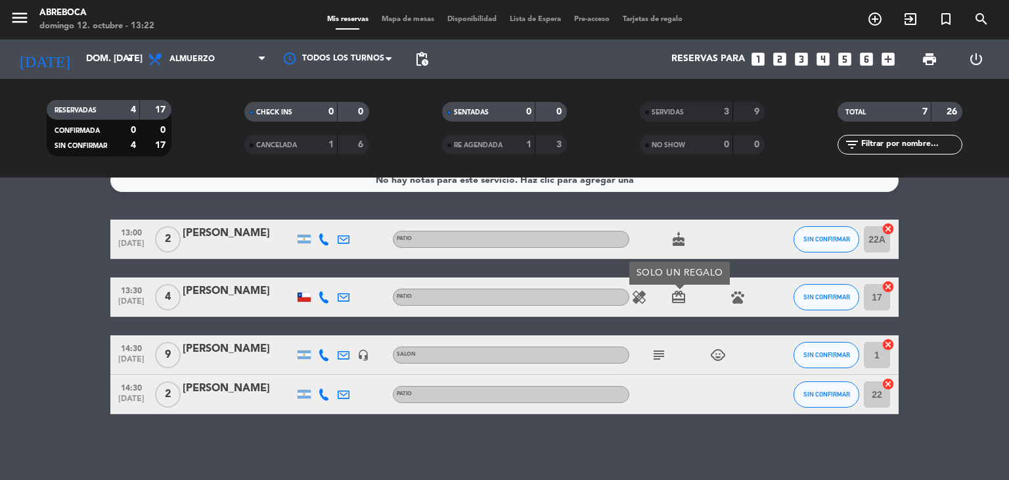
click at [641, 298] on icon "healing" at bounding box center [639, 297] width 16 height 16
click at [947, 350] on bookings-row "13:00 [DATE] 2 [PERSON_NAME] PATIO cake SIN CONFIRMAR 22A cancel 13:30 [DATE] 4…" at bounding box center [504, 316] width 1009 height 194
click at [663, 350] on icon "subject" at bounding box center [659, 355] width 16 height 16
click at [719, 445] on div "No hay notas para este servicio. Haz clic para agregar una 13:00 [DATE] 2 [PERS…" at bounding box center [504, 328] width 1009 height 302
click at [824, 233] on button "SIN CONFIRMAR" at bounding box center [827, 239] width 66 height 26
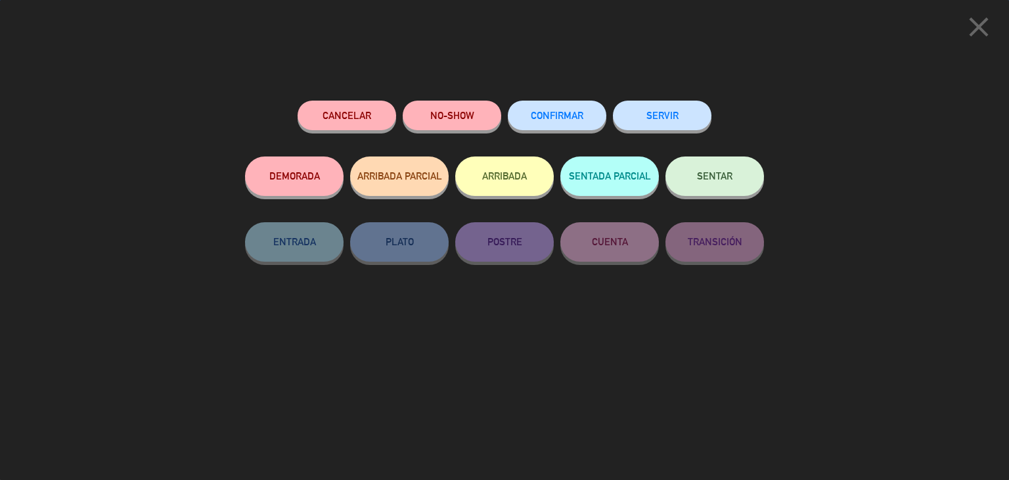
click at [441, 113] on button "NO-SHOW" at bounding box center [452, 116] width 99 height 30
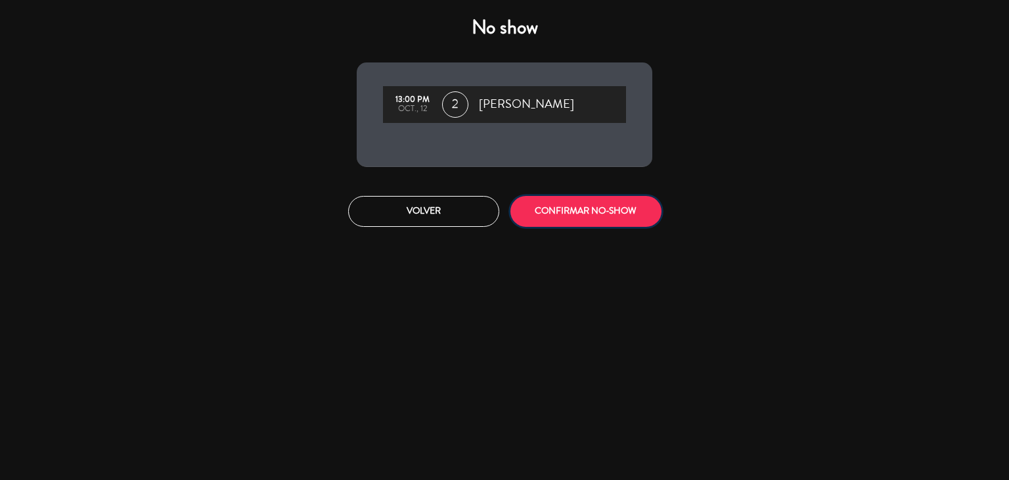
click at [600, 206] on button "CONFIRMAR NO-SHOW" at bounding box center [585, 211] width 151 height 31
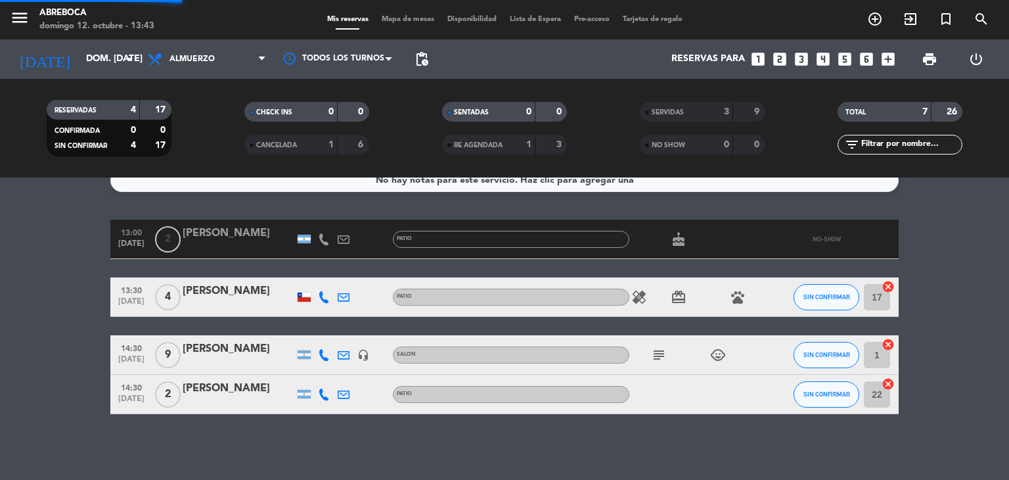
scroll to position [0, 0]
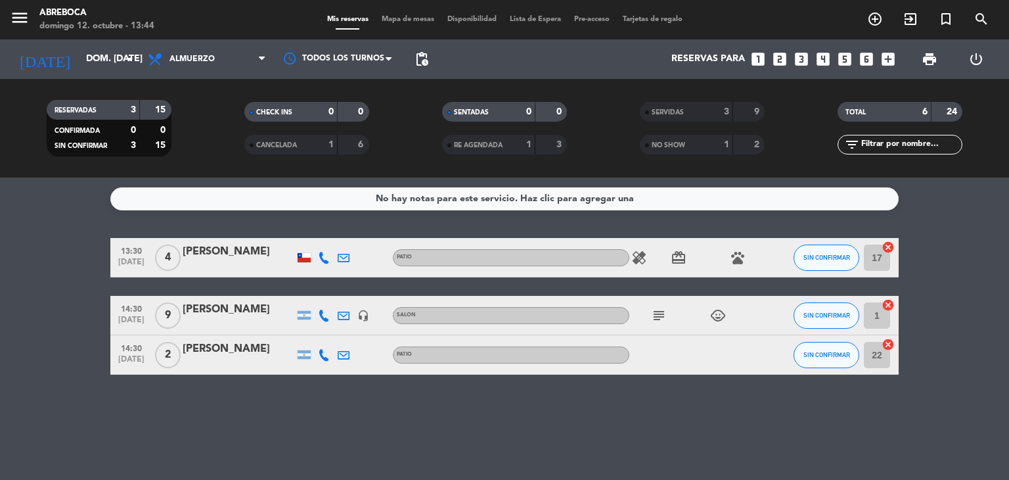
click at [323, 259] on icon at bounding box center [324, 258] width 12 height 12
click at [354, 232] on span at bounding box center [359, 236] width 11 height 11
click at [326, 413] on div "No hay notas para este servicio. Haz clic para agregar una 13:30 [DATE] 4 [PERS…" at bounding box center [504, 328] width 1009 height 302
click at [828, 257] on span "SIN CONFIRMAR" at bounding box center [826, 257] width 47 height 7
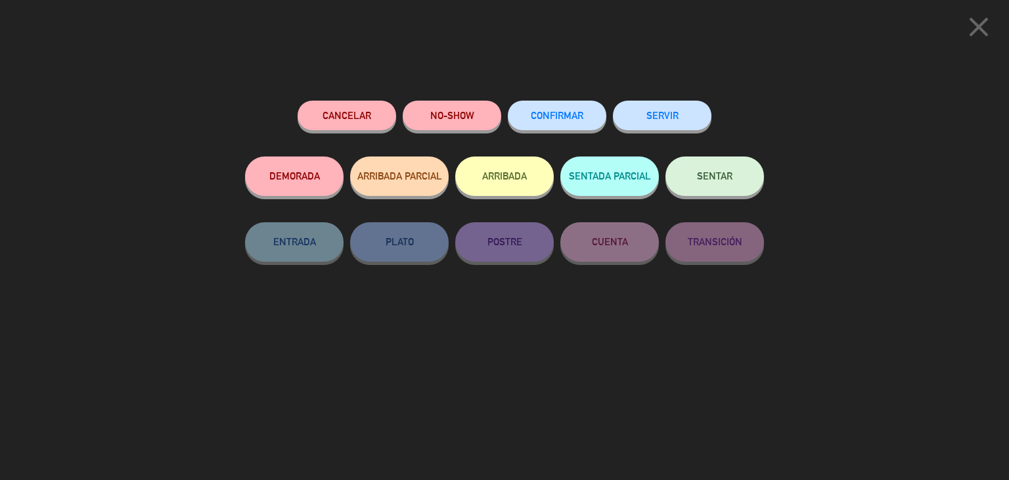
click at [463, 122] on button "NO-SHOW" at bounding box center [452, 116] width 99 height 30
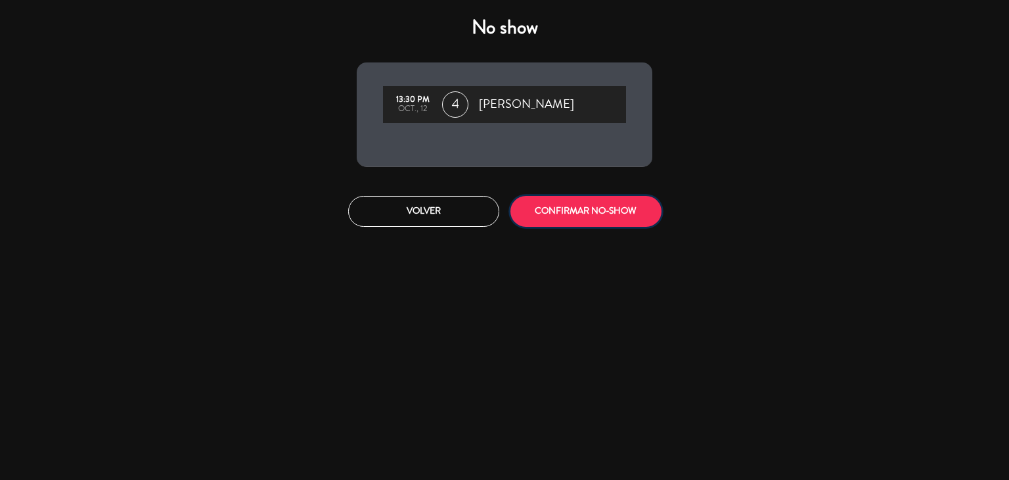
click at [568, 208] on button "CONFIRMAR NO-SHOW" at bounding box center [585, 211] width 151 height 31
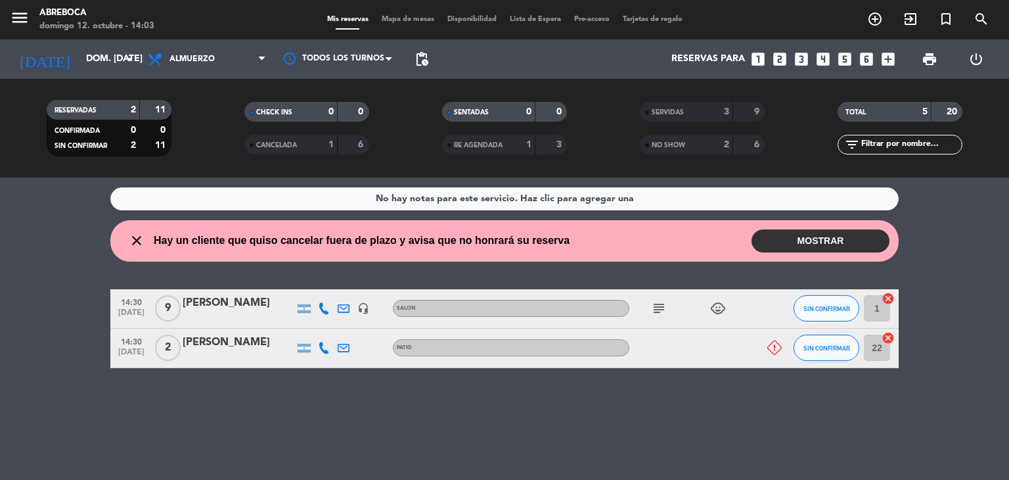
click at [786, 237] on button "MOSTRAR" at bounding box center [821, 240] width 138 height 23
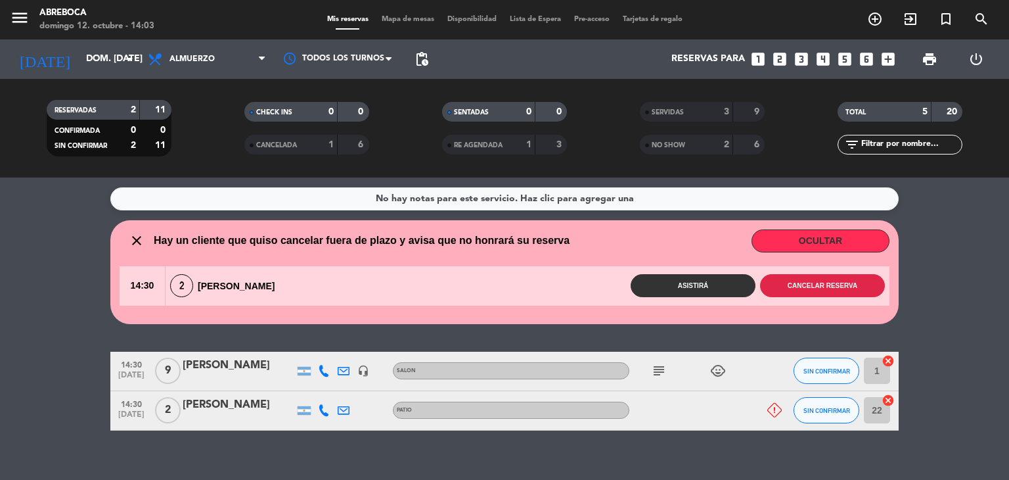
click at [815, 285] on button "Cancelar reserva" at bounding box center [822, 285] width 125 height 23
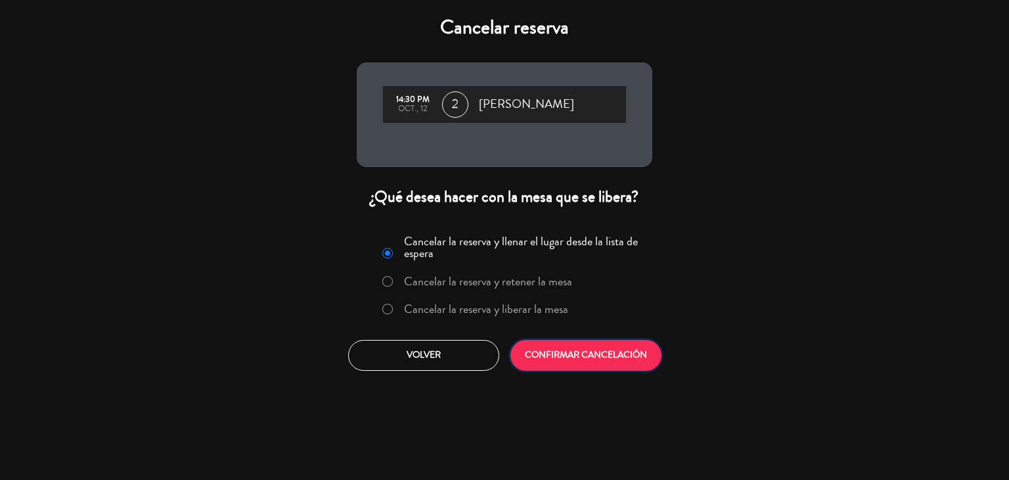
click at [586, 355] on button "CONFIRMAR CANCELACIÓN" at bounding box center [585, 355] width 151 height 31
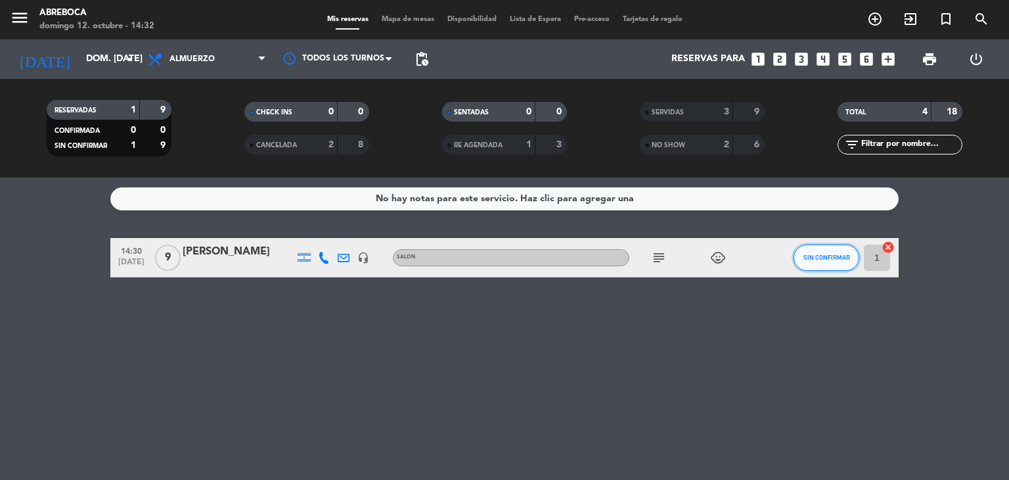
click at [817, 260] on span "SIN CONFIRMAR" at bounding box center [826, 257] width 47 height 7
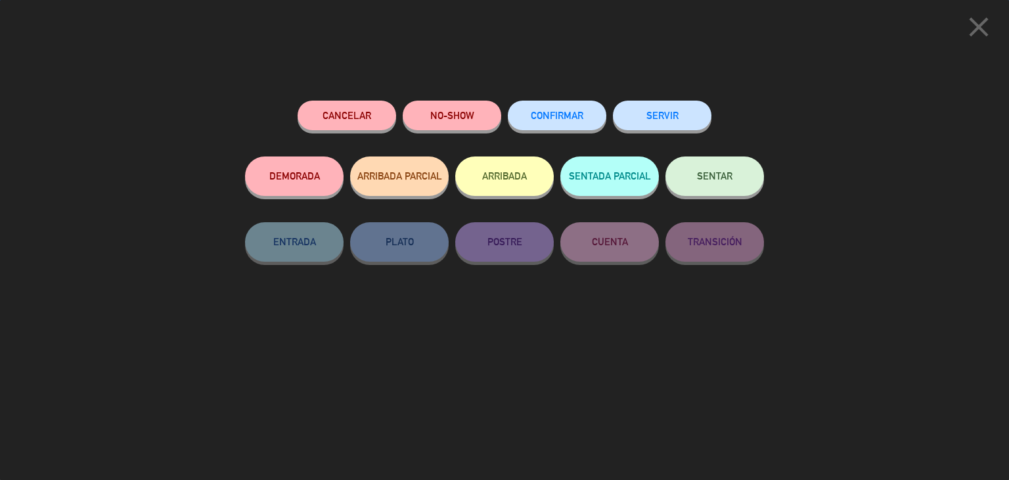
click at [660, 112] on button "SERVIR" at bounding box center [662, 116] width 99 height 30
